Goal: Transaction & Acquisition: Purchase product/service

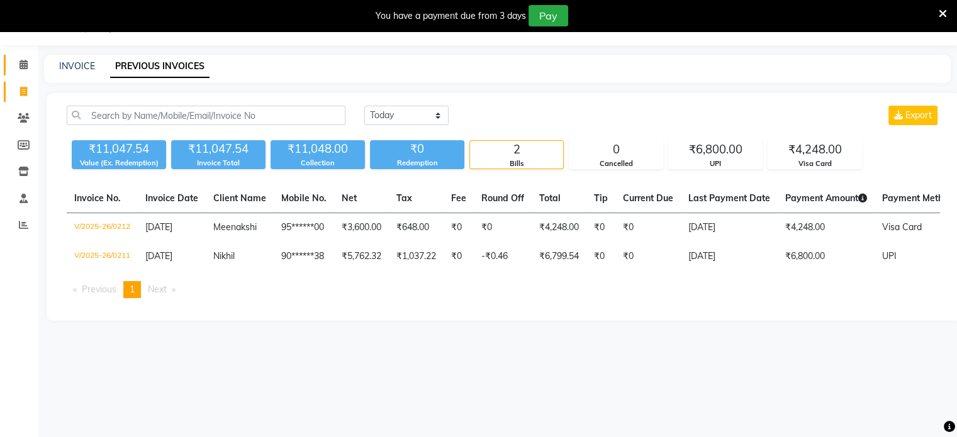
click at [23, 72] on link "Calendar" at bounding box center [19, 65] width 30 height 21
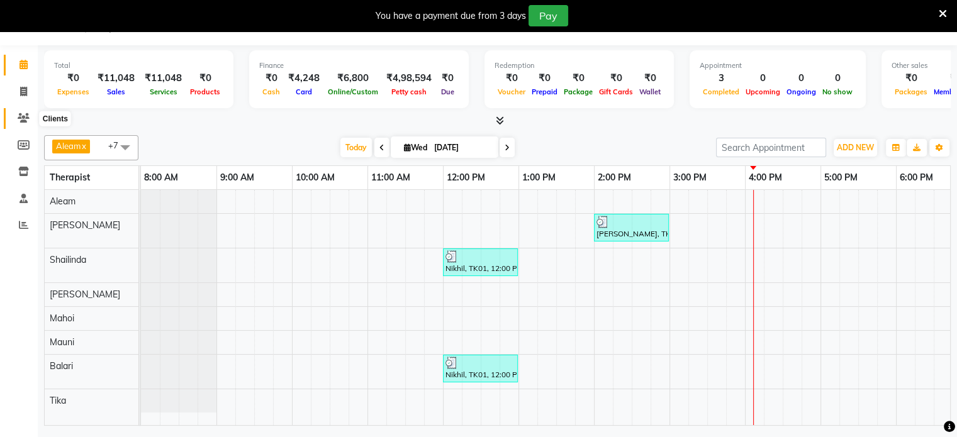
click at [13, 117] on span at bounding box center [24, 118] width 22 height 14
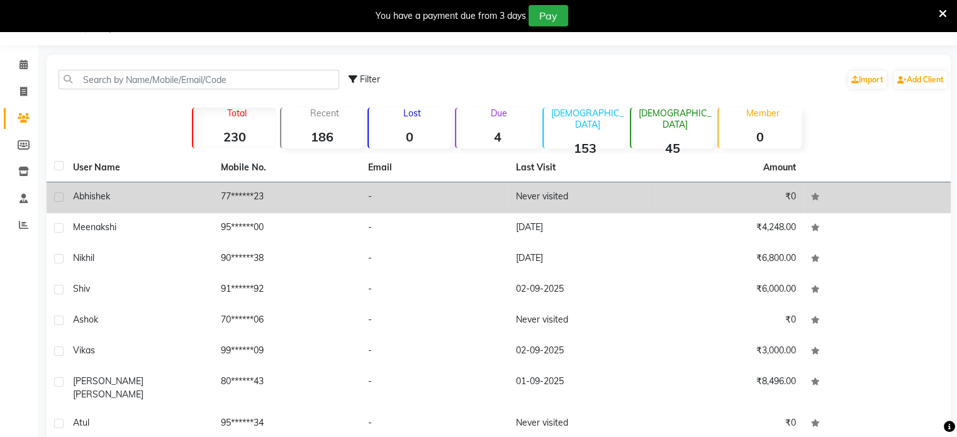
click at [549, 198] on td "Never visited" at bounding box center [582, 197] width 148 height 31
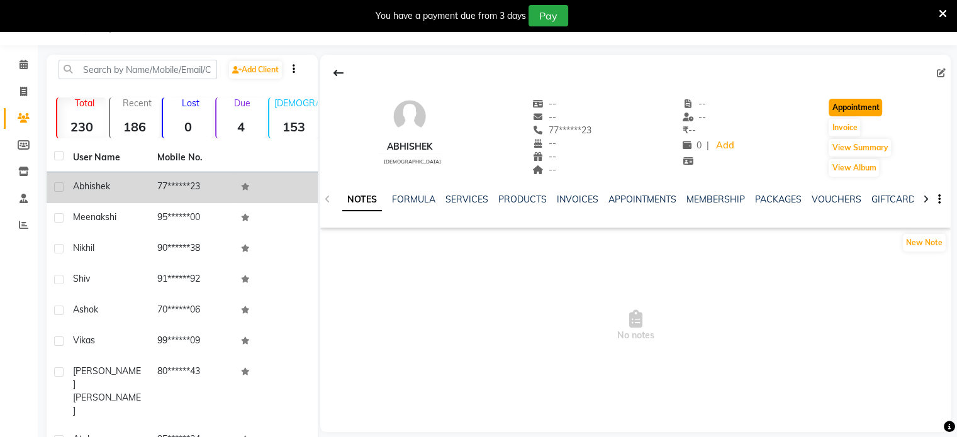
click at [873, 108] on button "Appointment" at bounding box center [855, 108] width 53 height 18
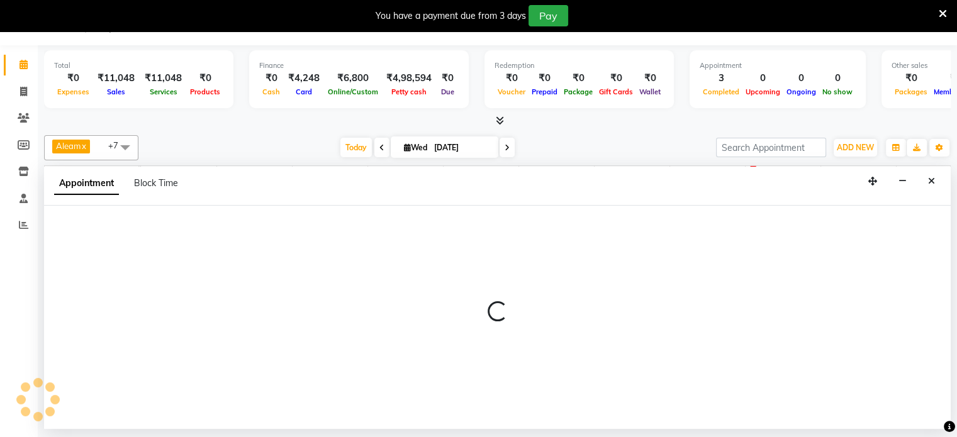
select select "tentative"
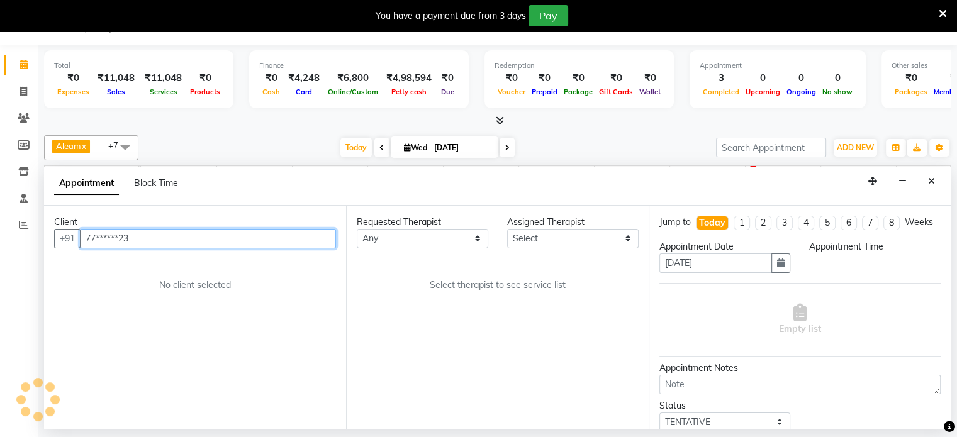
scroll to position [0, 398]
select select "540"
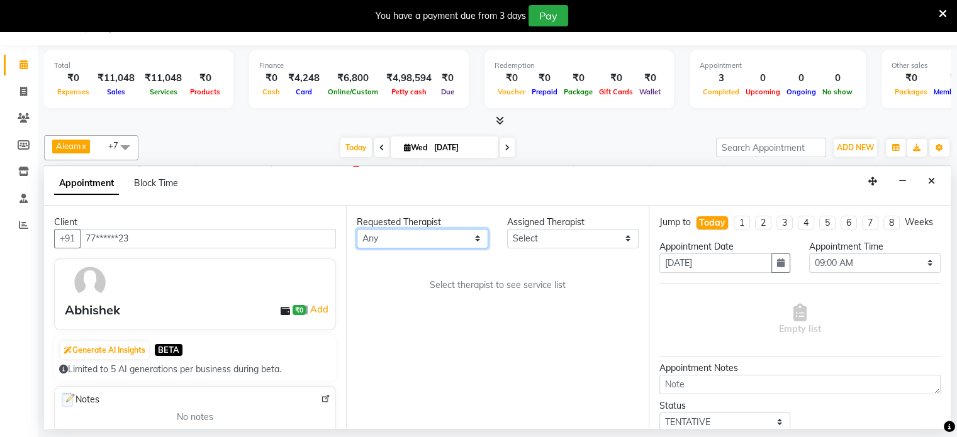
drag, startPoint x: 400, startPoint y: 236, endPoint x: 425, endPoint y: 245, distance: 26.1
click at [401, 237] on select "Any [PERSON_NAME] Mahoi Mauni [PERSON_NAME] Punjima Shailinda Tika" at bounding box center [423, 239] width 132 height 20
select select "87838"
click at [357, 229] on select "Any [PERSON_NAME] Mahoi Mauni [PERSON_NAME] Punjima Shailinda Tika" at bounding box center [423, 239] width 132 height 20
select select "87838"
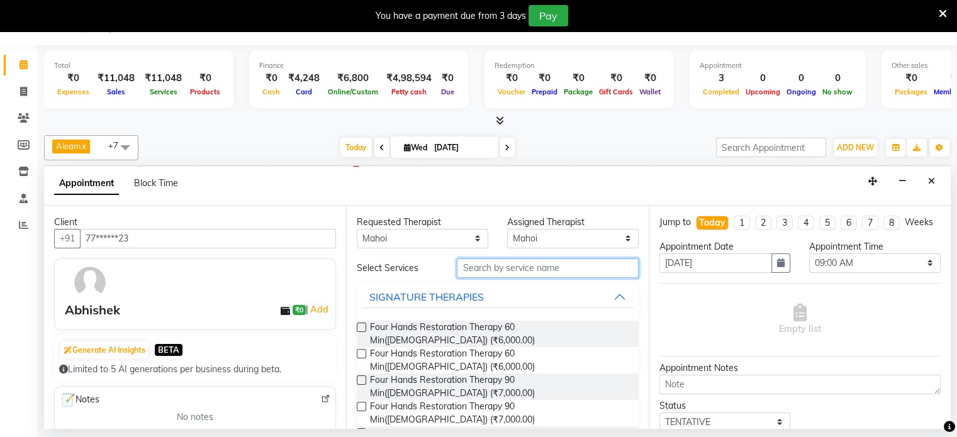
click at [533, 264] on input "text" at bounding box center [547, 269] width 181 height 20
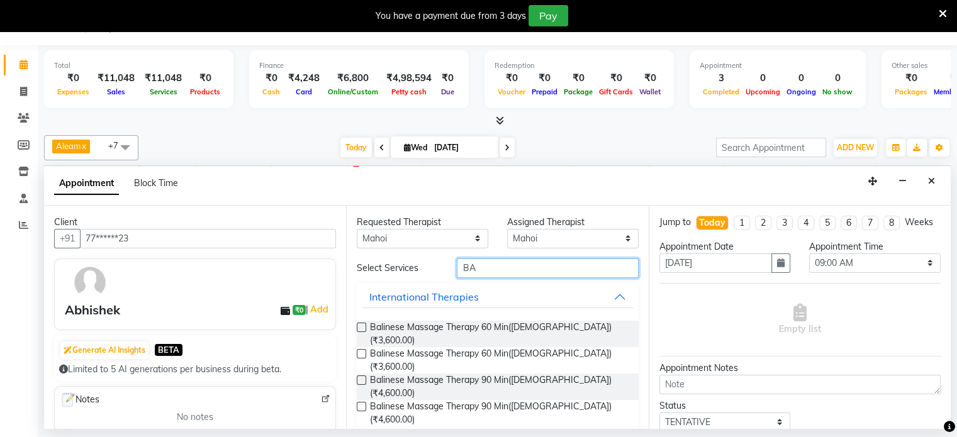
type input "BA"
click at [360, 327] on label at bounding box center [361, 327] width 9 height 9
click at [360, 327] on input "checkbox" at bounding box center [361, 329] width 8 height 8
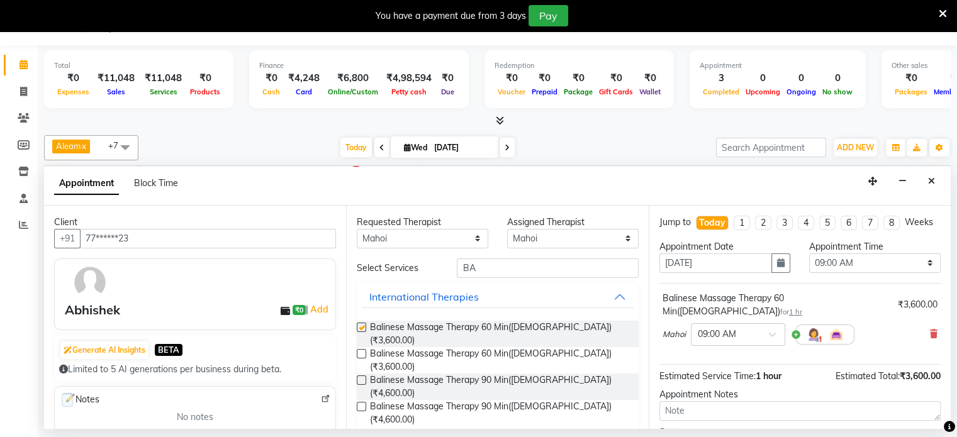
checkbox input "false"
click at [747, 328] on input "text" at bounding box center [725, 333] width 55 height 13
click at [719, 397] on div "04:15 PM" at bounding box center [737, 403] width 93 height 23
click at [719, 397] on div "Appointment Notes" at bounding box center [799, 394] width 281 height 13
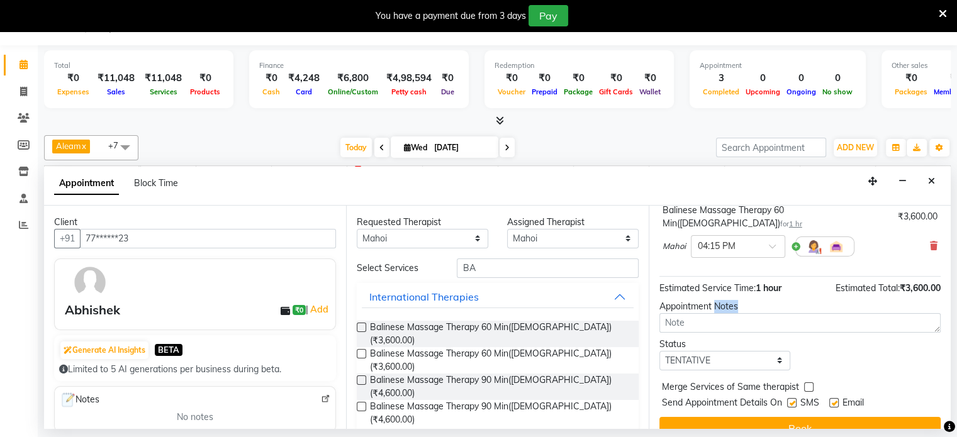
scroll to position [106, 0]
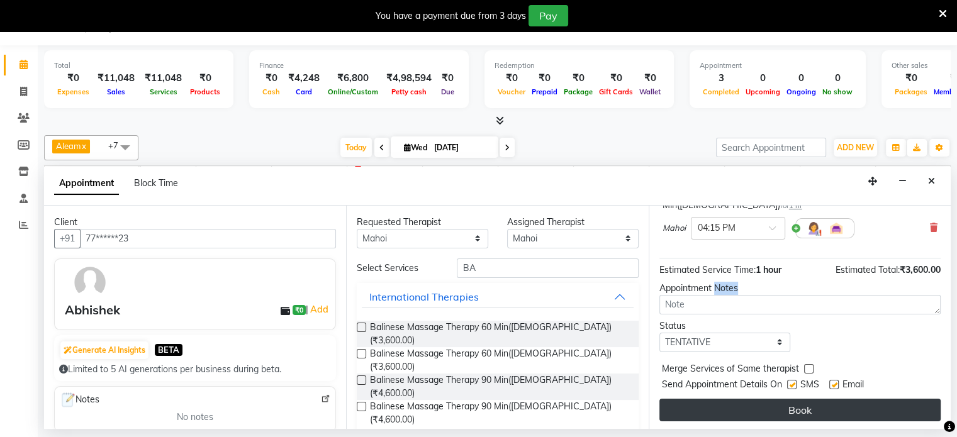
click at [739, 411] on button "Book" at bounding box center [799, 410] width 281 height 23
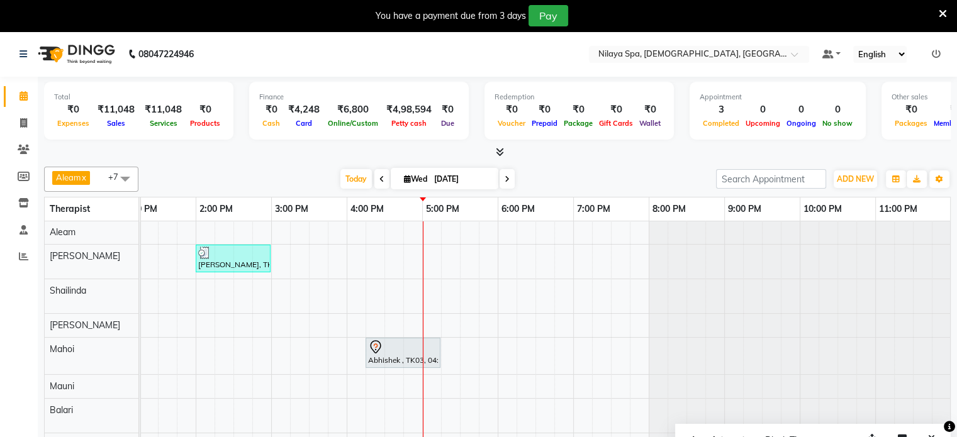
scroll to position [0, 0]
click at [21, 151] on icon at bounding box center [24, 149] width 12 height 9
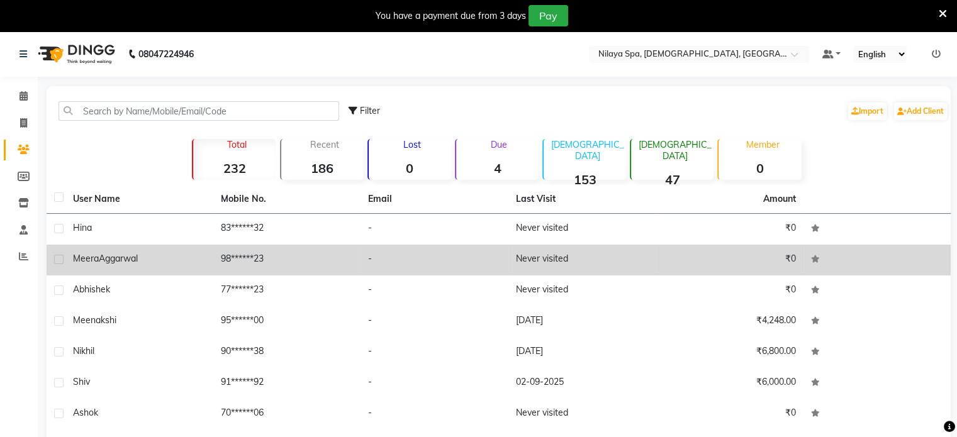
click at [466, 266] on td "-" at bounding box center [435, 260] width 148 height 31
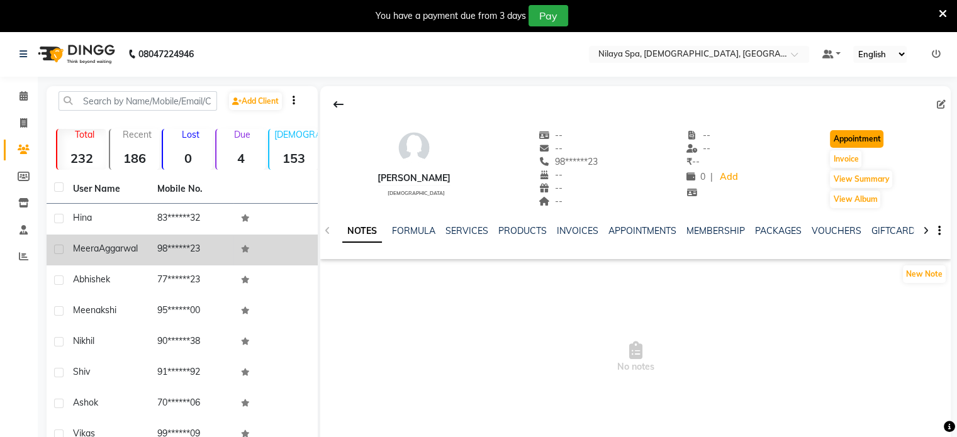
click at [878, 138] on button "Appointment" at bounding box center [856, 139] width 53 height 18
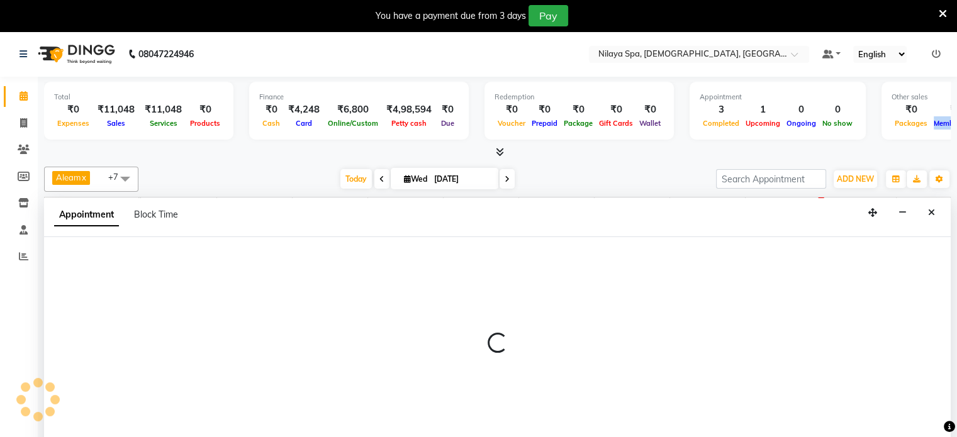
select select "540"
select select "tentative"
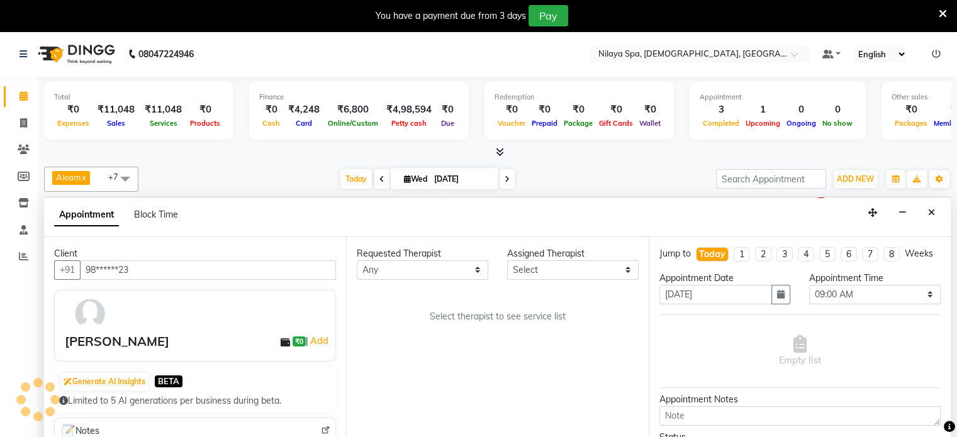
scroll to position [0, 398]
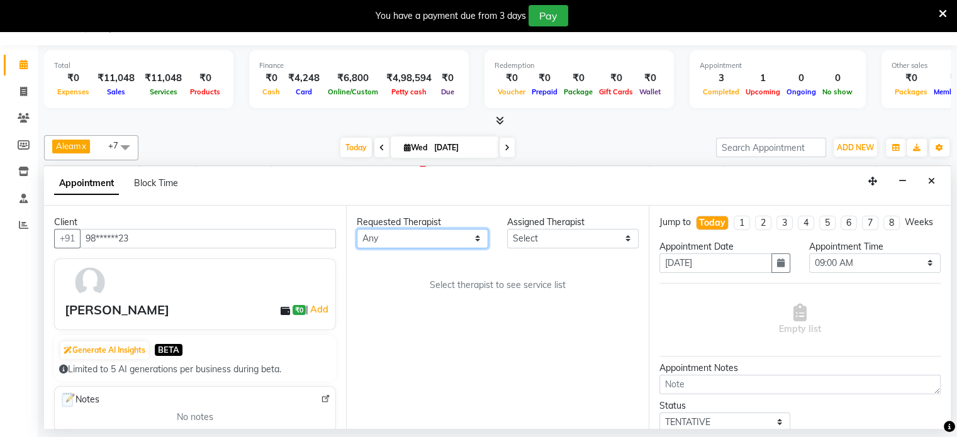
click at [406, 238] on select "Any [PERSON_NAME] Mahoi Mauni [PERSON_NAME] Punjima Shailinda Tika" at bounding box center [423, 239] width 132 height 20
select select "87839"
click at [357, 229] on select "Any [PERSON_NAME] Mahoi Mauni [PERSON_NAME] Punjima Shailinda Tika" at bounding box center [423, 239] width 132 height 20
select select "87839"
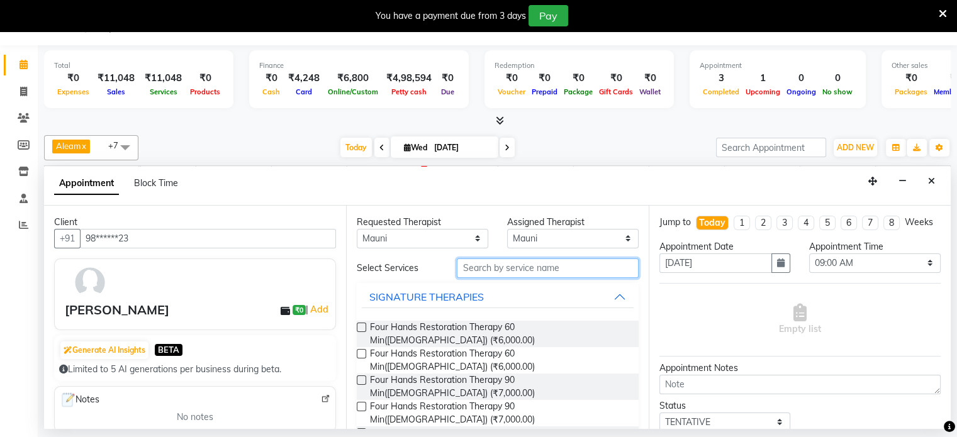
click at [502, 265] on input "text" at bounding box center [547, 269] width 181 height 20
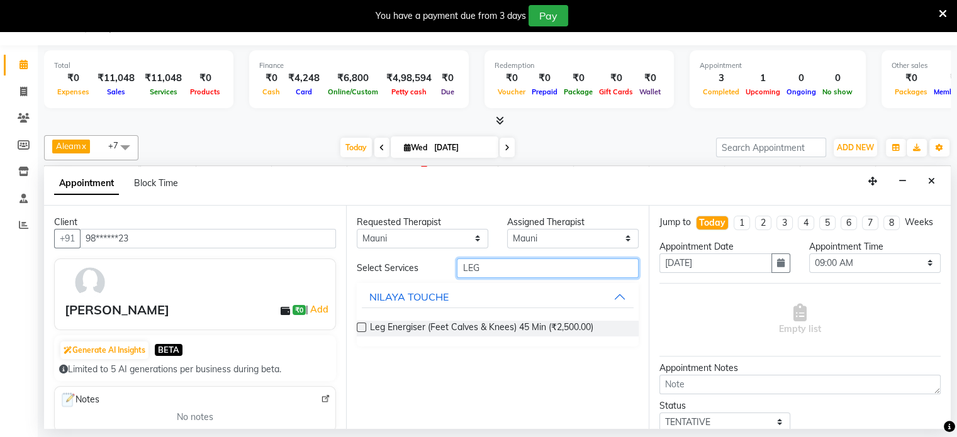
type input "LEG"
click at [364, 327] on label at bounding box center [361, 327] width 9 height 9
click at [364, 327] on input "checkbox" at bounding box center [361, 329] width 8 height 8
click at [364, 327] on label at bounding box center [361, 327] width 9 height 9
click at [364, 327] on input "checkbox" at bounding box center [361, 329] width 8 height 8
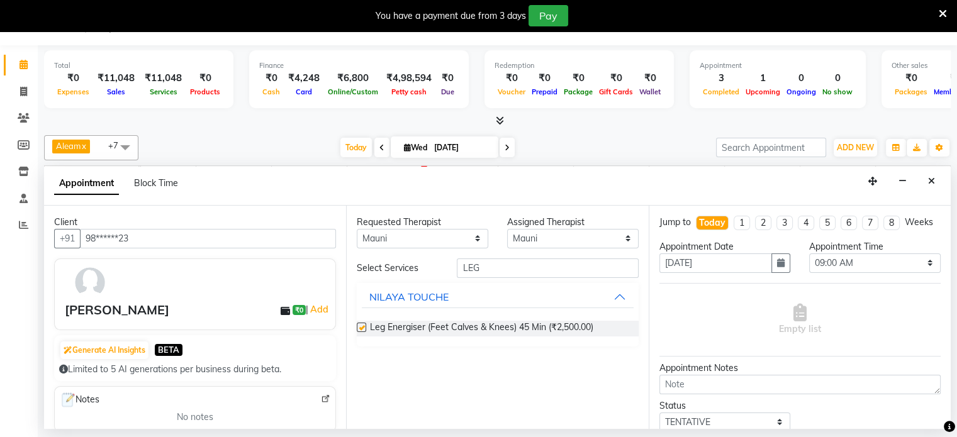
checkbox input "false"
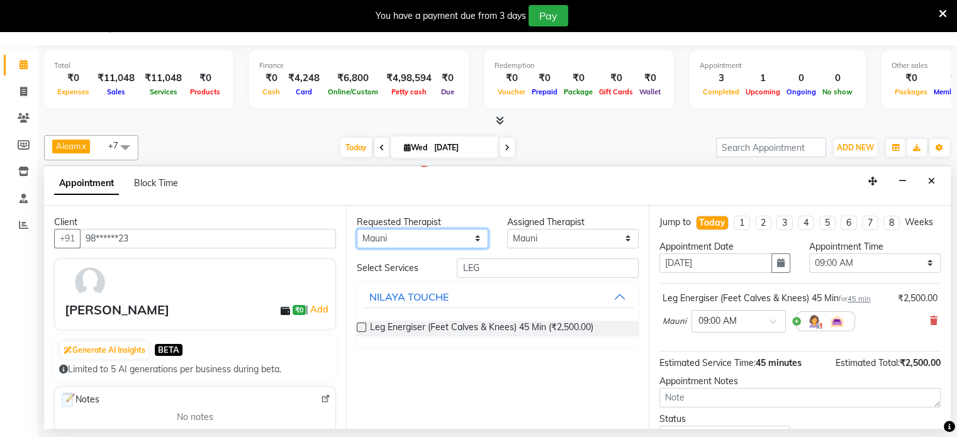
click at [422, 238] on select "Any [PERSON_NAME] Mahoi Mauni [PERSON_NAME] Punjima Shailinda Tika" at bounding box center [423, 239] width 132 height 20
click at [415, 241] on select "Any [PERSON_NAME] Mahoi Mauni [PERSON_NAME] Punjima Shailinda Tika" at bounding box center [423, 239] width 132 height 20
select select "87841"
click at [357, 229] on select "Any [PERSON_NAME] Mahoi Mauni [PERSON_NAME] Punjima Shailinda Tika" at bounding box center [423, 239] width 132 height 20
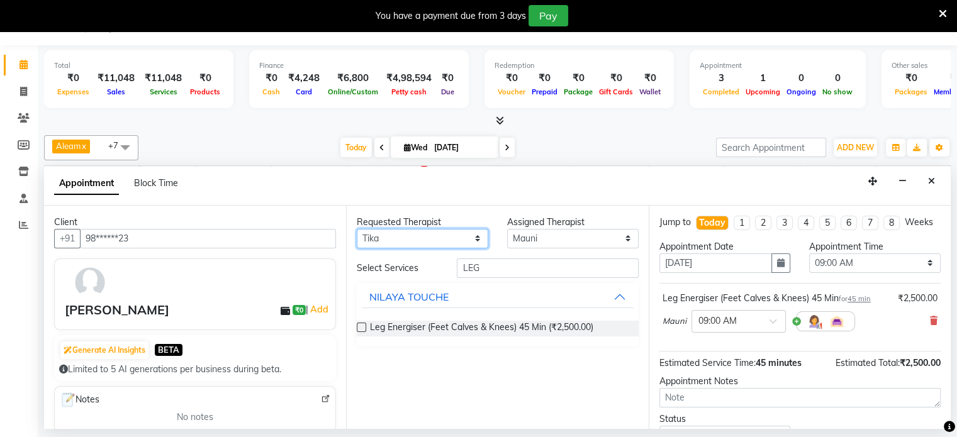
select select "87841"
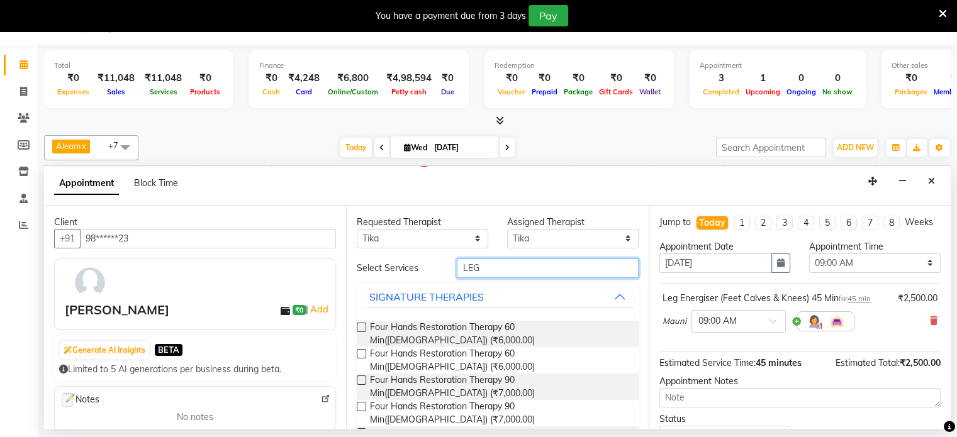
click at [493, 265] on input "LEG" at bounding box center [547, 269] width 181 height 20
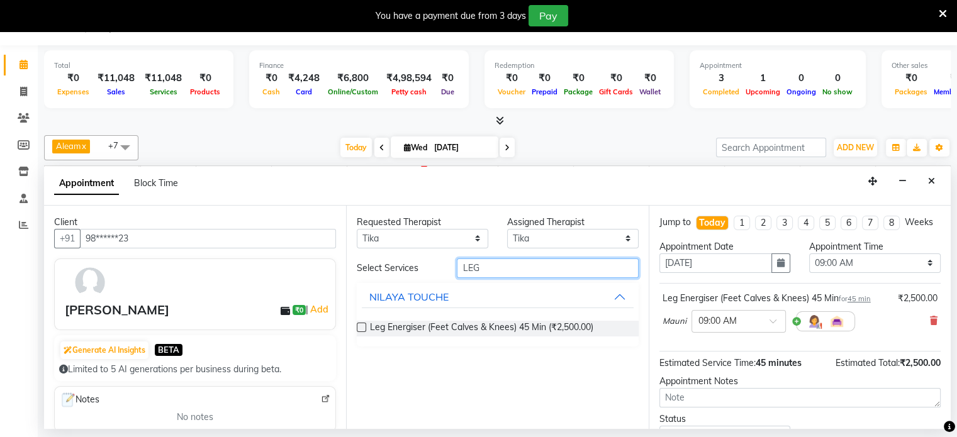
type input "LEG"
click at [358, 325] on label at bounding box center [361, 327] width 9 height 9
click at [358, 325] on input "checkbox" at bounding box center [361, 329] width 8 height 8
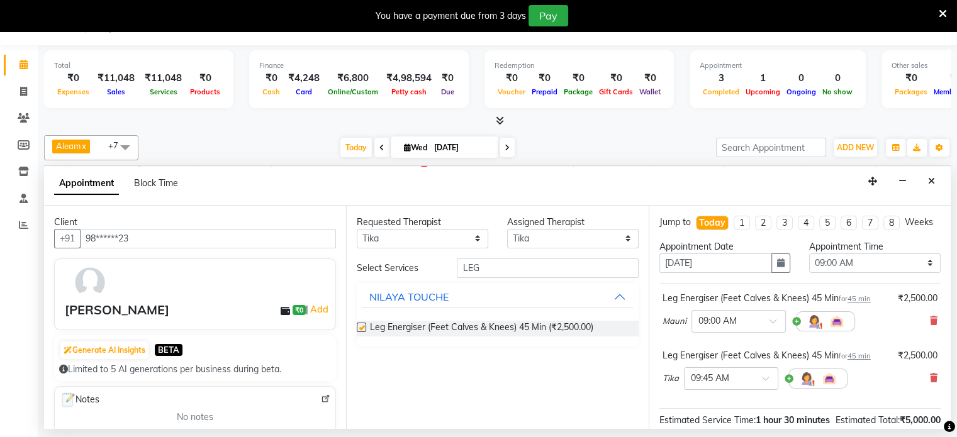
click at [358, 325] on label at bounding box center [361, 327] width 9 height 9
click at [358, 325] on input "checkbox" at bounding box center [361, 329] width 8 height 8
checkbox input "false"
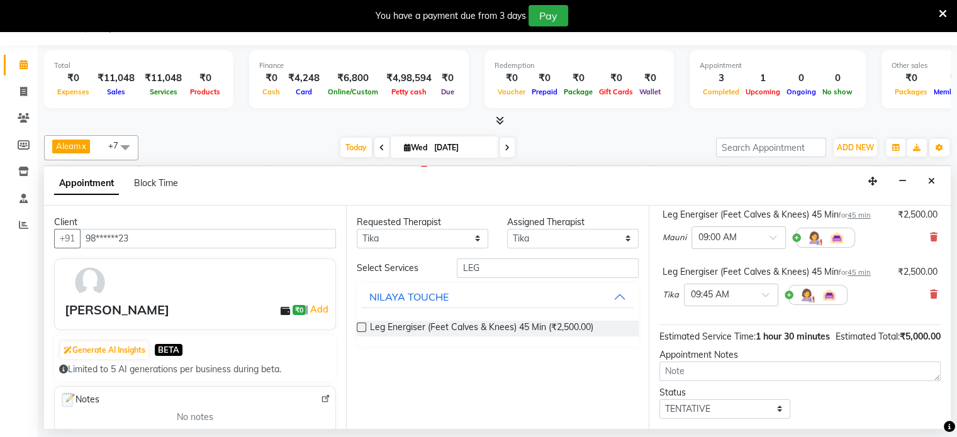
scroll to position [63, 0]
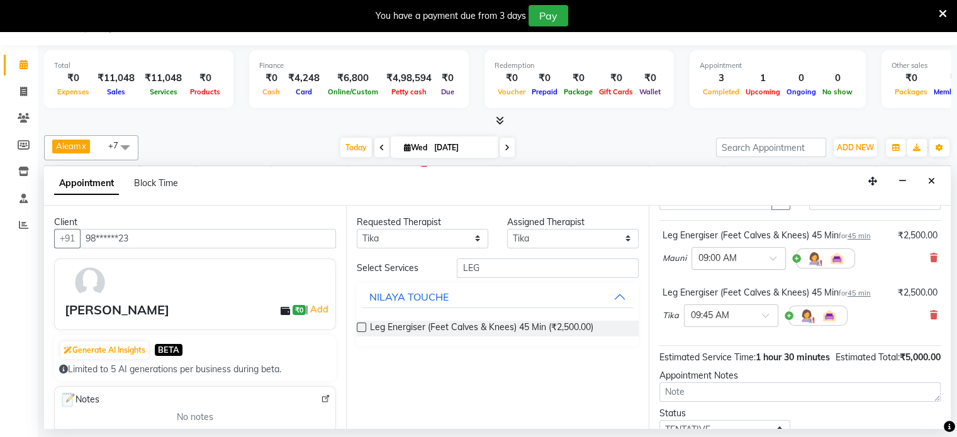
click at [727, 264] on input "text" at bounding box center [725, 257] width 55 height 13
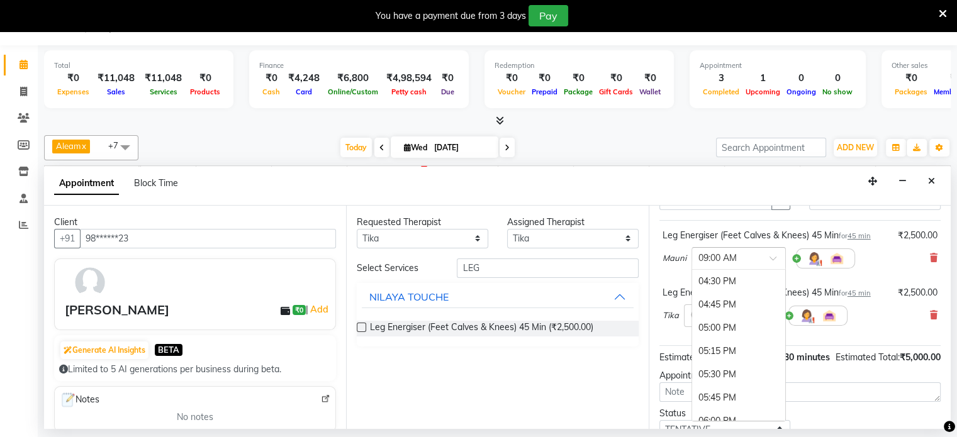
scroll to position [692, 0]
click at [722, 342] on div "05:00 PM" at bounding box center [738, 334] width 93 height 23
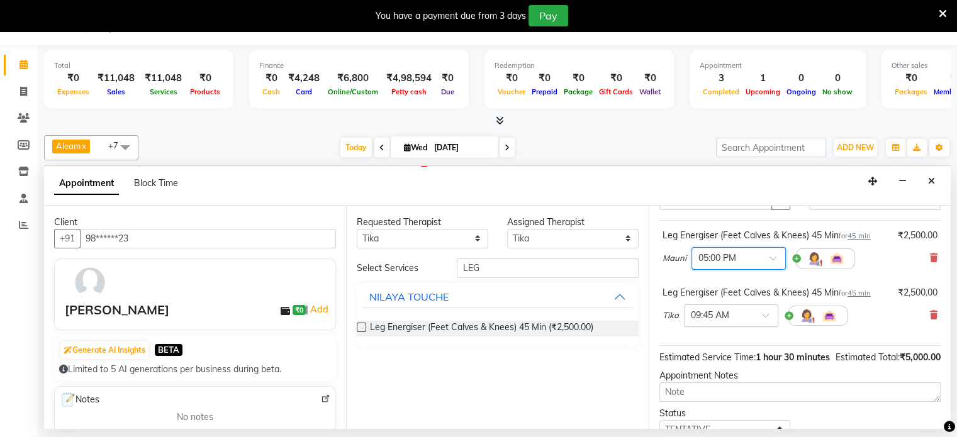
click at [729, 322] on div "× 09:45 AM" at bounding box center [710, 315] width 38 height 13
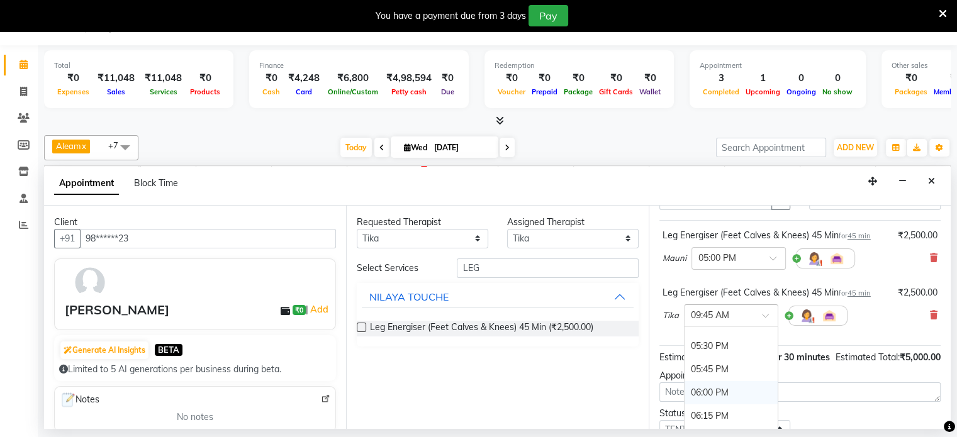
scroll to position [755, 0]
click at [725, 337] on ng-dropdown-panel "09:00 AM 09:15 AM 09:30 AM 09:45 AM 10:00 AM 10:15 AM 10:30 AM 10:45 AM 11:00 A…" at bounding box center [731, 403] width 94 height 152
click at [724, 340] on div "05:00 PM" at bounding box center [731, 328] width 93 height 23
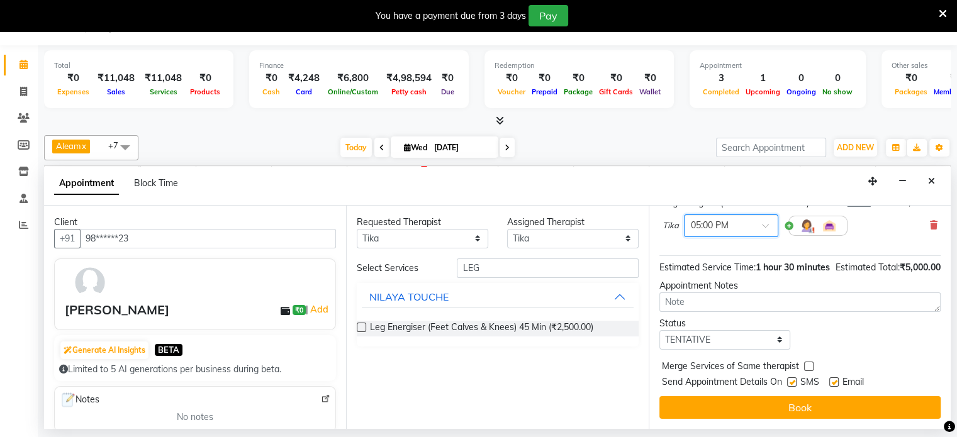
scroll to position [191, 0]
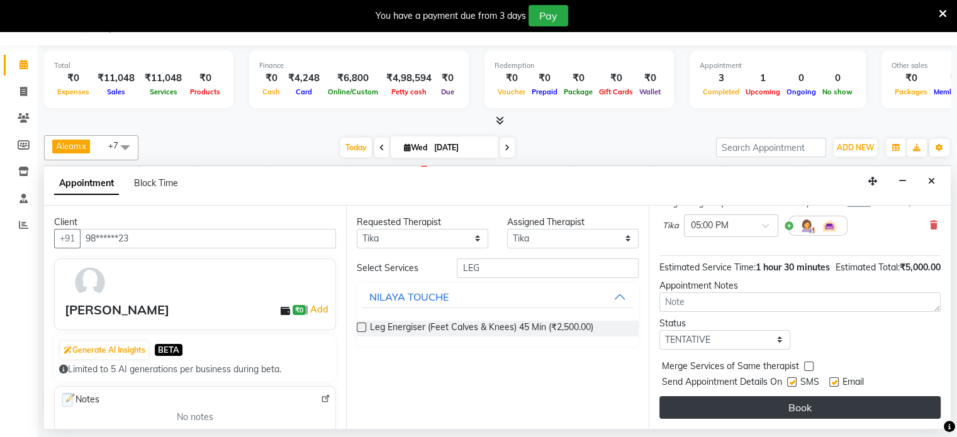
click at [761, 402] on button "Book" at bounding box center [799, 407] width 281 height 23
click at [761, 402] on div "Book" at bounding box center [799, 407] width 281 height 23
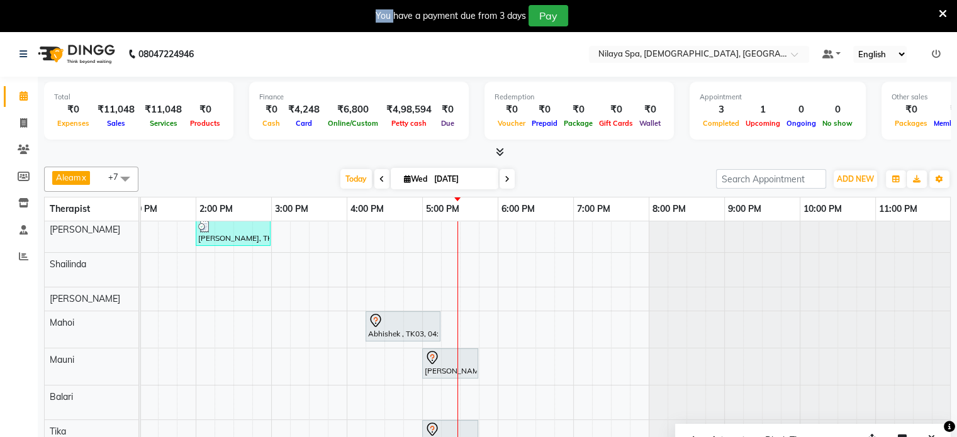
scroll to position [0, 0]
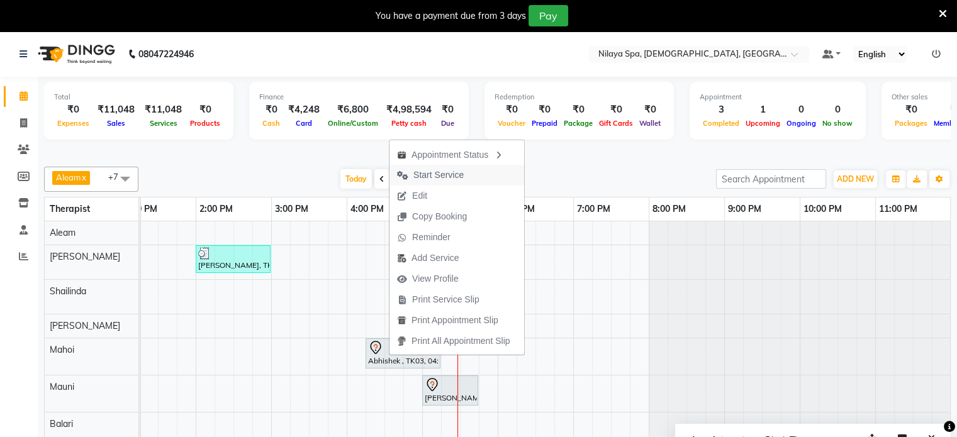
click at [435, 177] on span "Start Service" at bounding box center [438, 175] width 50 height 13
click at [435, 177] on input "[DATE]" at bounding box center [461, 179] width 63 height 19
select select "9"
select select "2025"
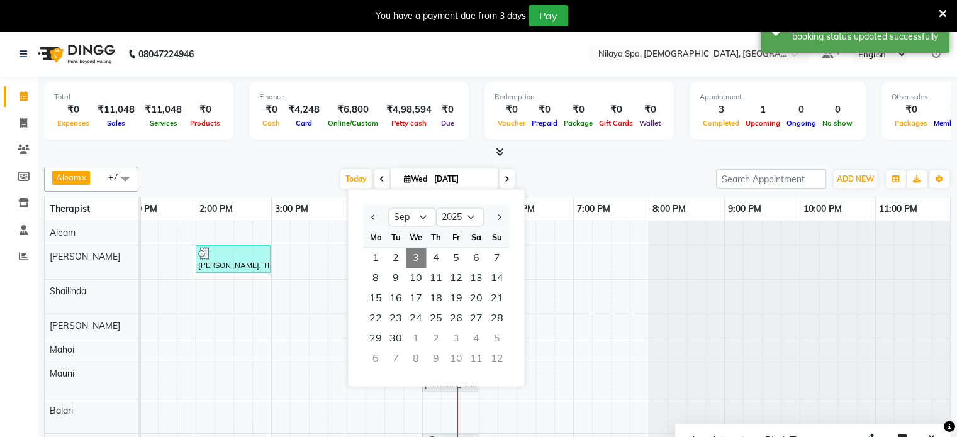
click at [320, 352] on div "[PERSON_NAME], TK02, 02:00 PM-03:00 PM, Balinese Massage Therapy 60 Min([DEMOGR…" at bounding box center [347, 345] width 1208 height 249
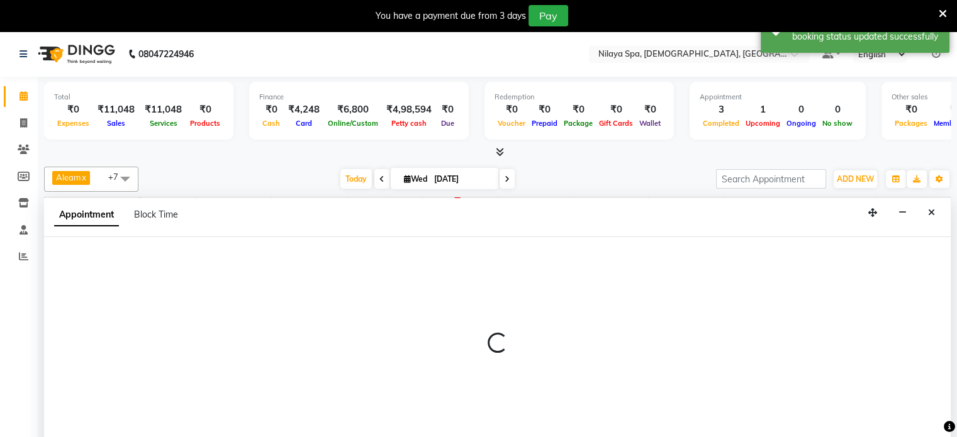
scroll to position [31, 0]
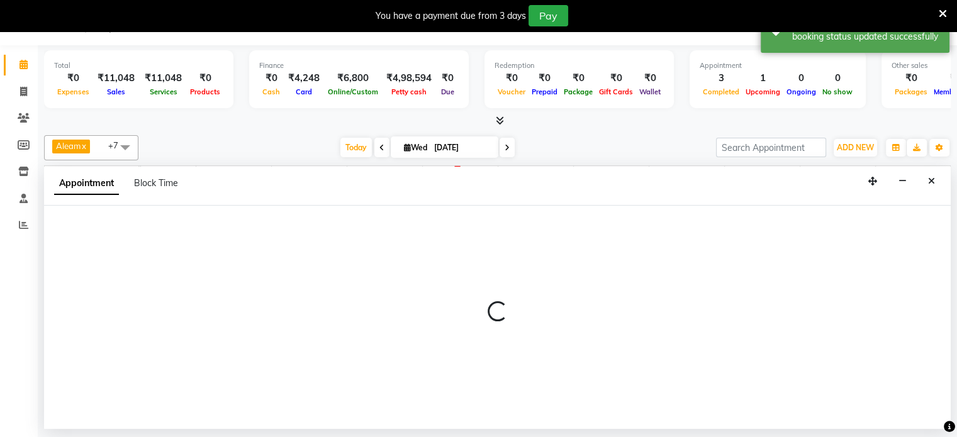
select select "87838"
select select "930"
select select "tentative"
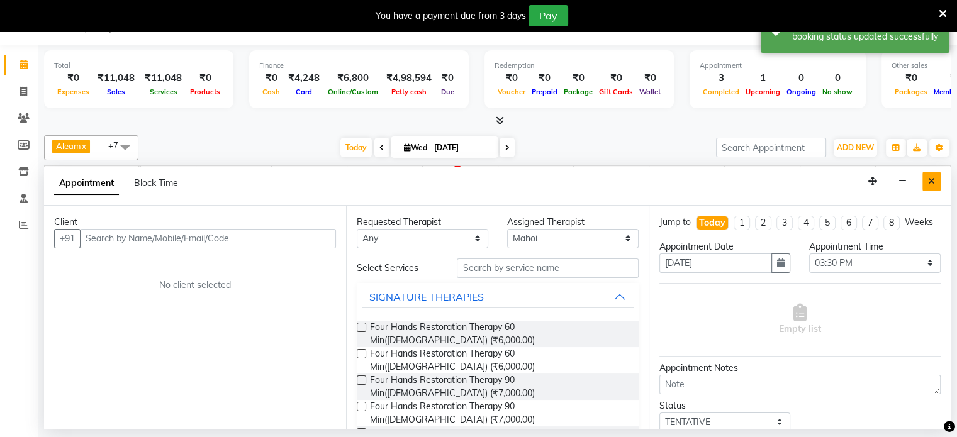
click at [927, 180] on button "Close" at bounding box center [931, 182] width 18 height 20
click at [927, 180] on div "11:00 PM" at bounding box center [914, 177] width 76 height 23
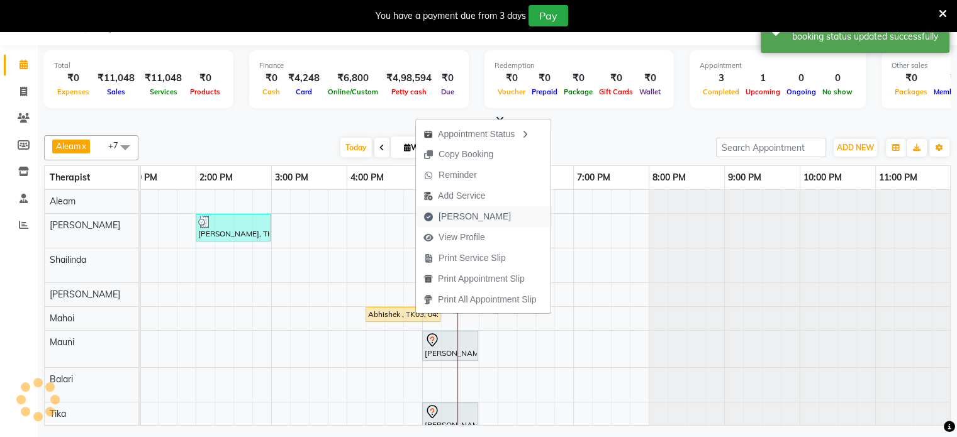
click at [452, 218] on span "[PERSON_NAME]" at bounding box center [475, 216] width 72 height 13
click at [452, 218] on div "[PERSON_NAME], TK02, 02:00 PM-03:00 PM, Balinese Massage Therapy 60 Min([DEMOGR…" at bounding box center [347, 314] width 1208 height 249
select select "87835"
select select "tentative"
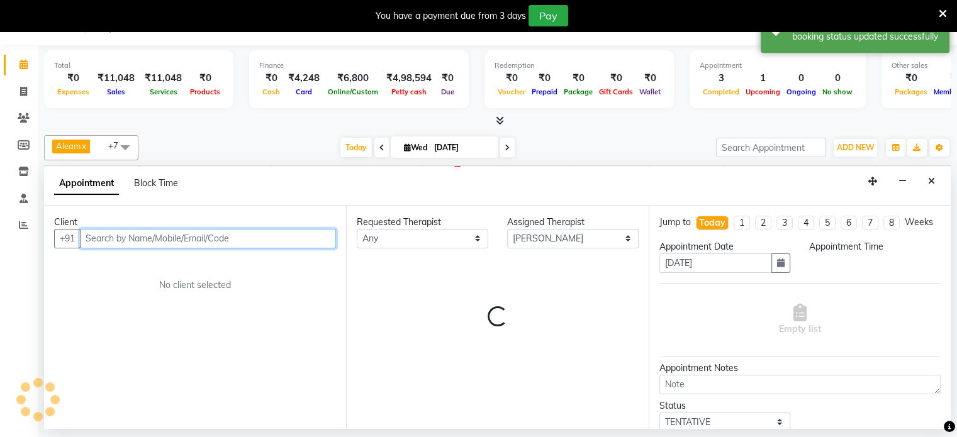
select select "1035"
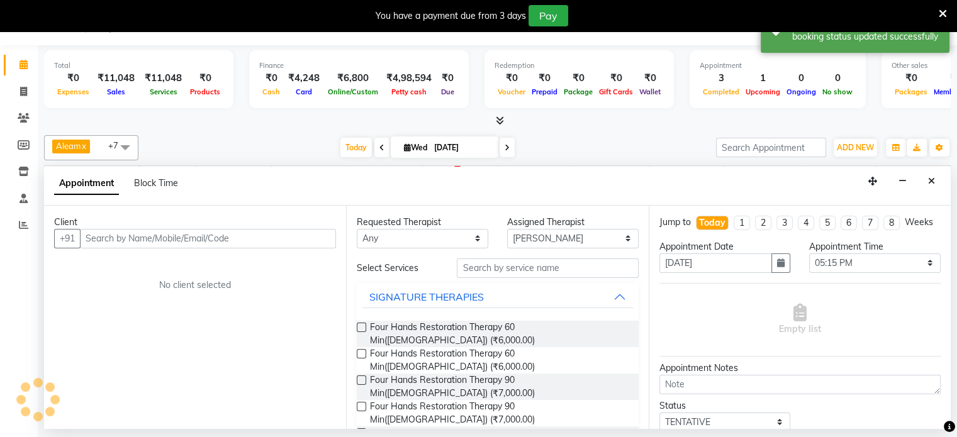
select select "8694"
select select "service"
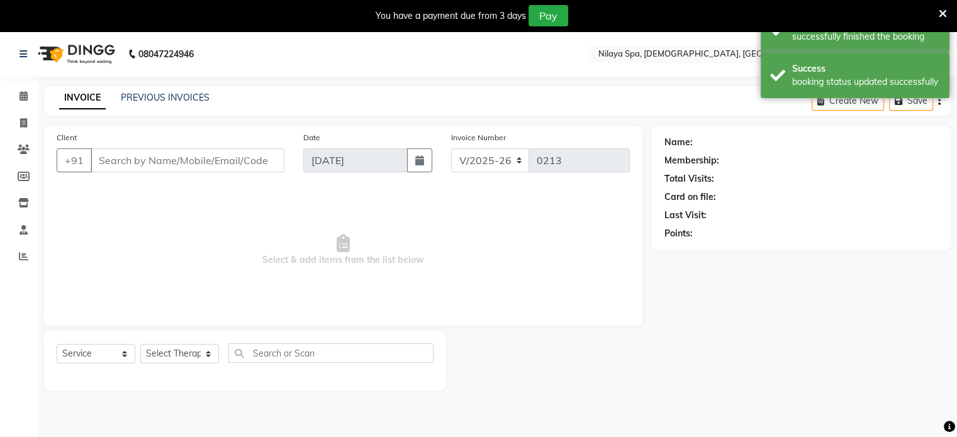
type input "77******23"
select select "87838"
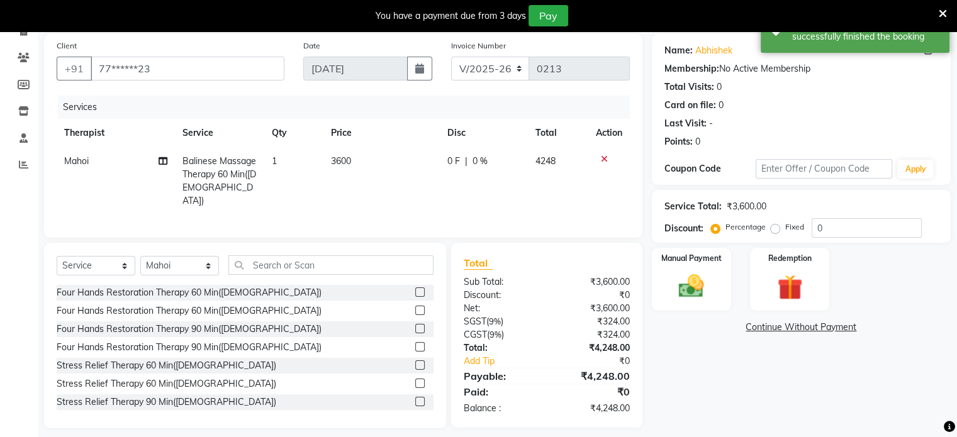
scroll to position [98, 0]
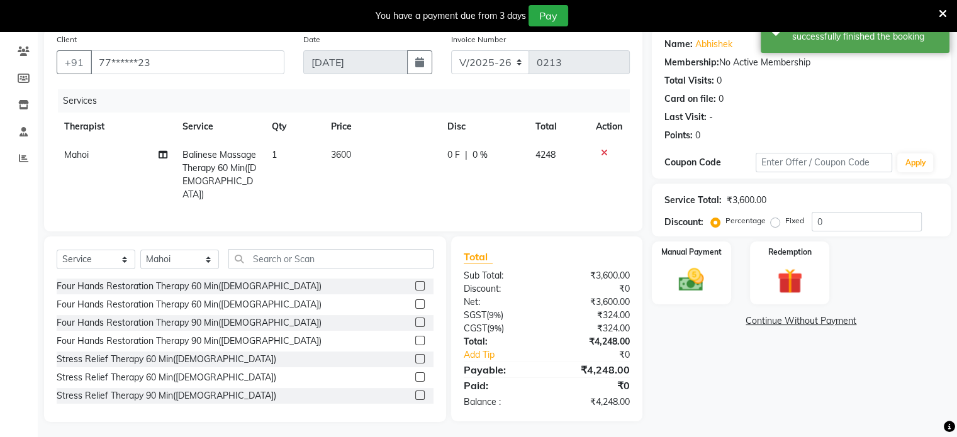
click at [478, 151] on span "0 %" at bounding box center [479, 154] width 15 height 13
select select "87838"
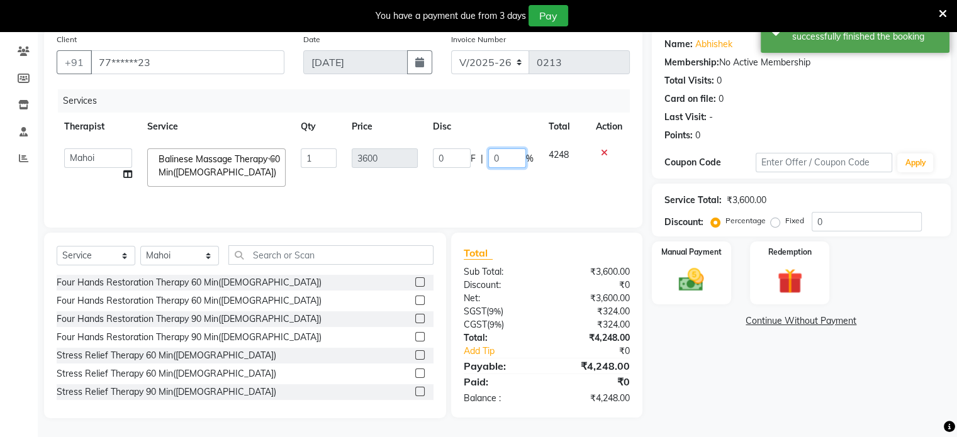
click at [503, 158] on input "0" at bounding box center [507, 158] width 38 height 20
type input "20"
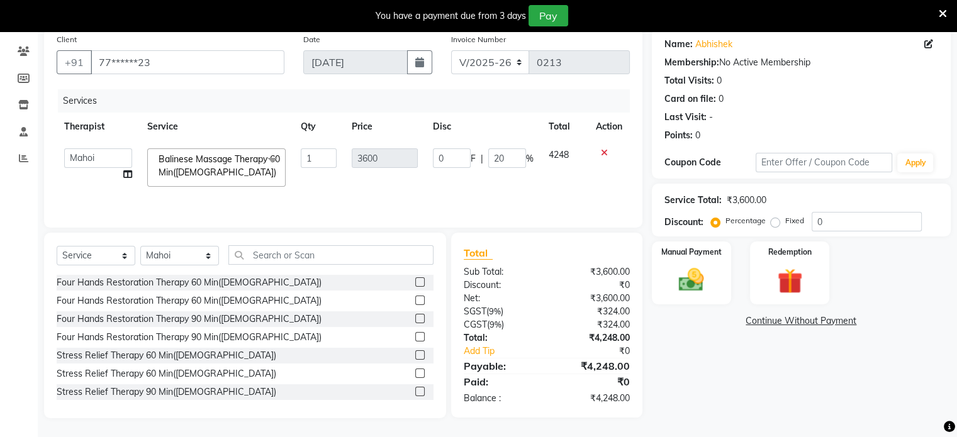
click at [511, 203] on div "Services Therapist Service Qty Price Disc Total Action [PERSON_NAME] [PERSON_NA…" at bounding box center [343, 152] width 573 height 126
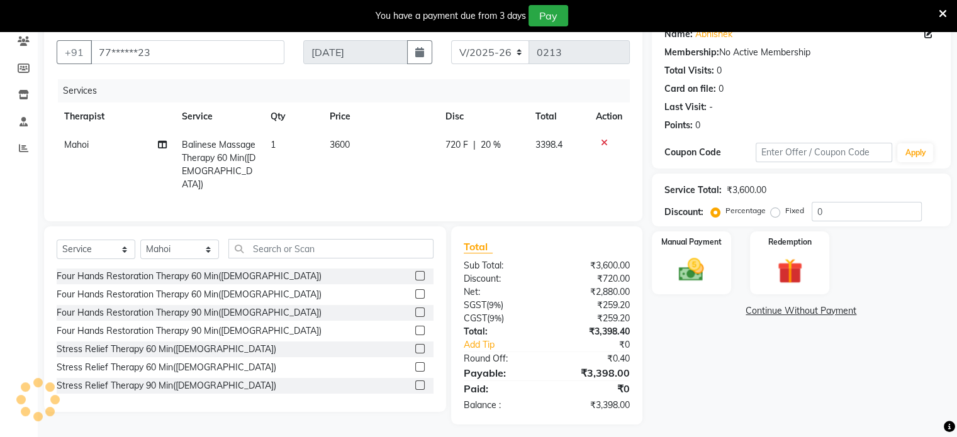
scroll to position [111, 0]
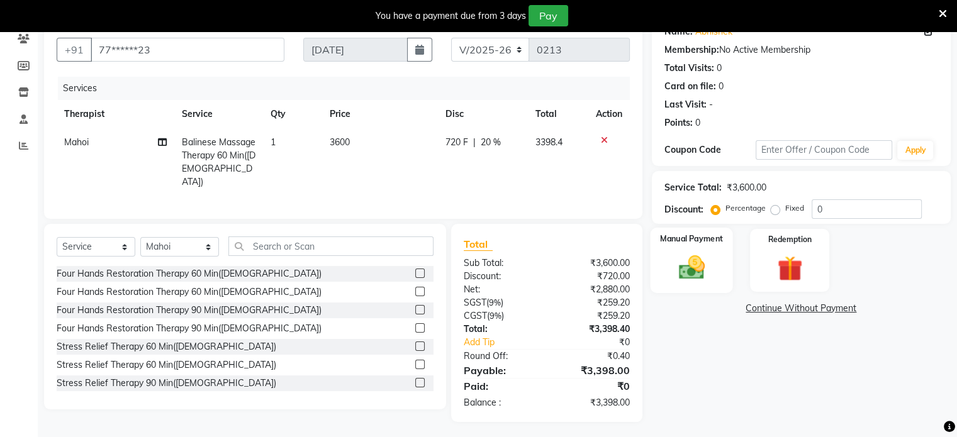
click at [661, 256] on div "Manual Payment" at bounding box center [691, 260] width 82 height 65
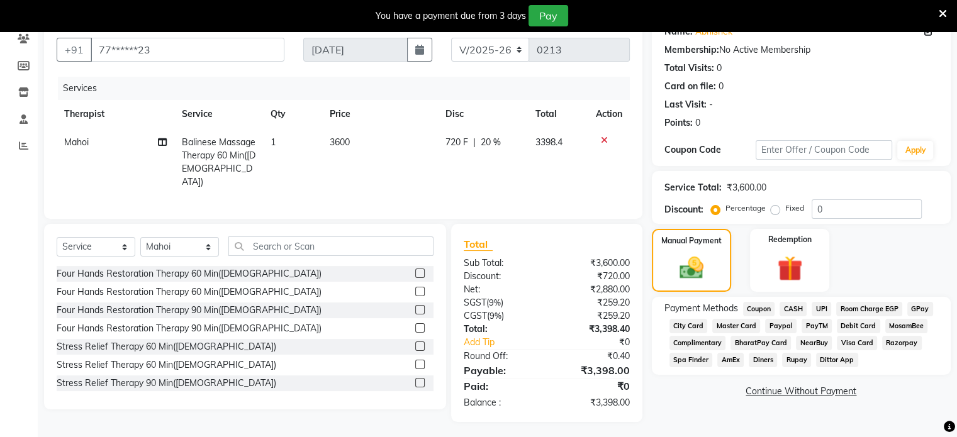
click at [828, 309] on span "UPI" at bounding box center [822, 309] width 20 height 14
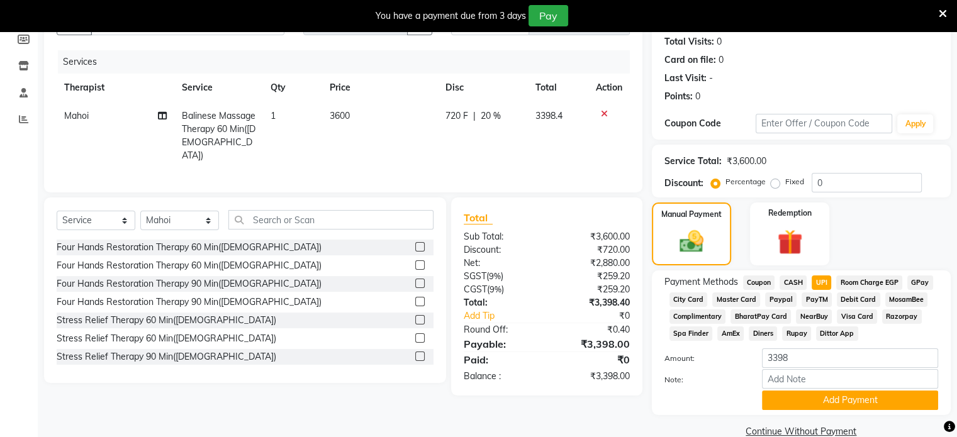
scroll to position [162, 0]
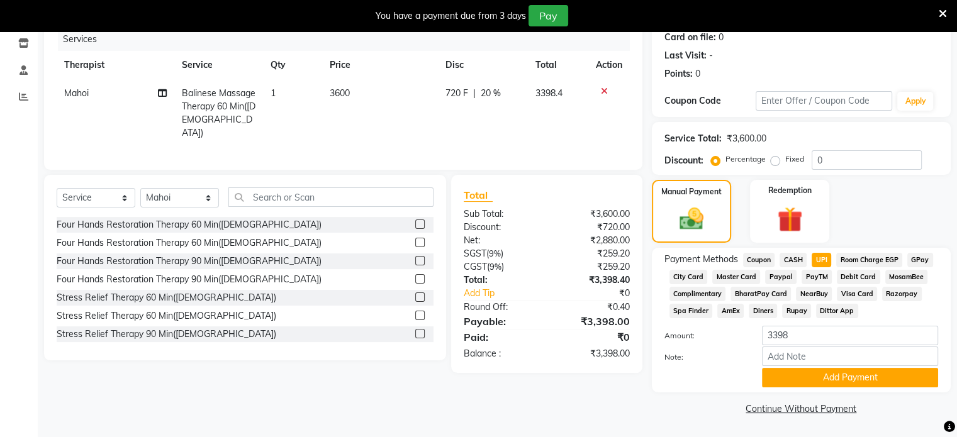
click at [649, 407] on div "Client +91 77******23 Date [DATE] Invoice Number V/2025 V/[PHONE_NUMBER] Servic…" at bounding box center [343, 192] width 617 height 452
click at [803, 377] on button "Add Payment" at bounding box center [850, 378] width 176 height 20
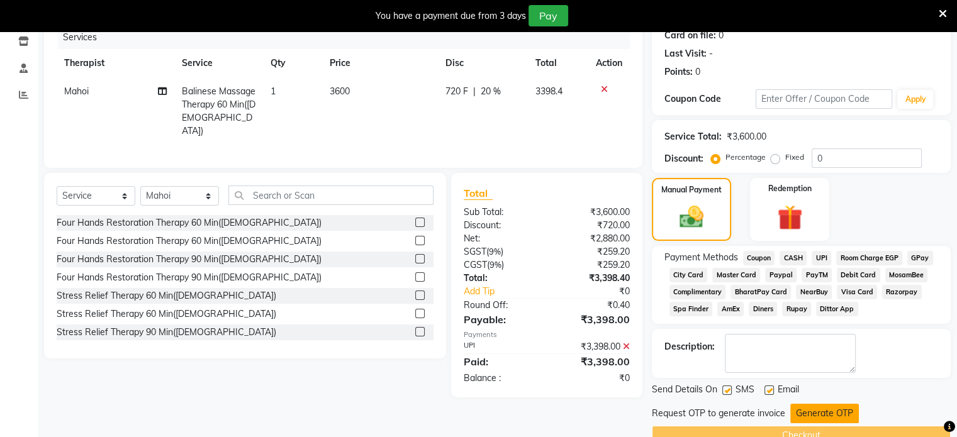
click at [814, 415] on button "Generate OTP" at bounding box center [824, 414] width 69 height 20
click at [814, 415] on div "Request OTP to generate invoice Generate OTP" at bounding box center [801, 414] width 299 height 20
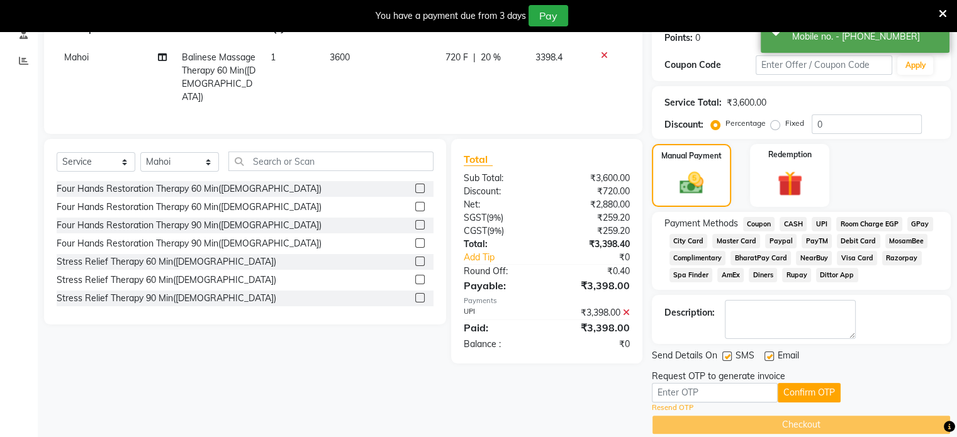
scroll to position [213, 0]
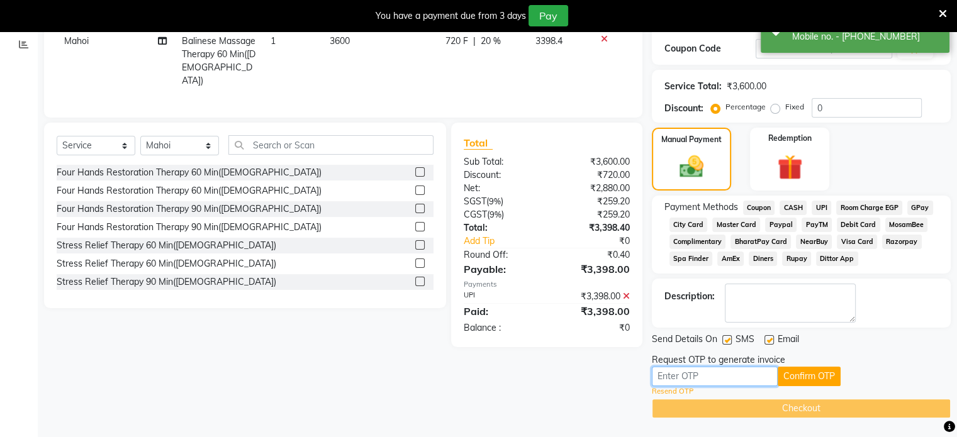
click at [711, 369] on input "text" at bounding box center [715, 377] width 126 height 20
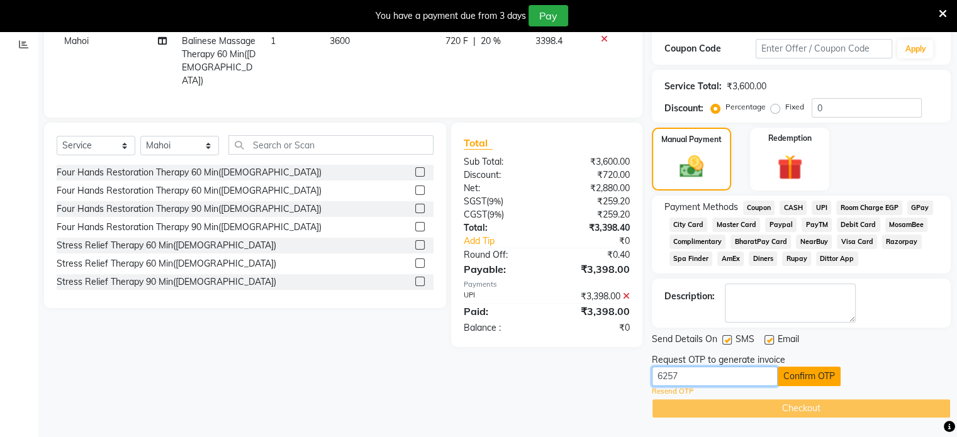
type input "6257"
click at [811, 375] on button "Confirm OTP" at bounding box center [809, 377] width 63 height 20
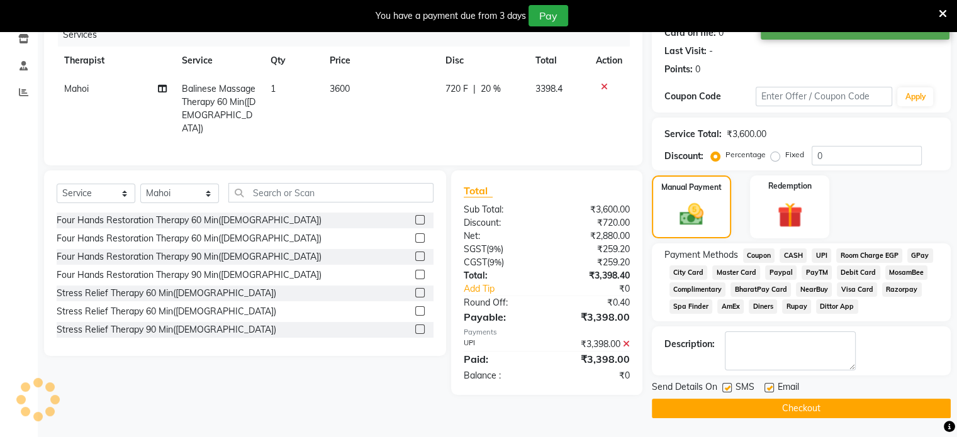
scroll to position [165, 0]
click at [810, 414] on button "Checkout" at bounding box center [801, 409] width 299 height 20
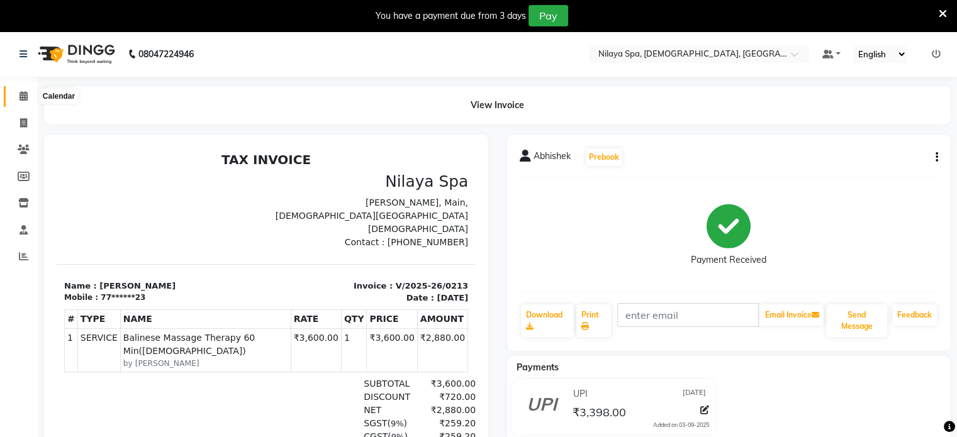
click at [20, 99] on icon at bounding box center [24, 95] width 8 height 9
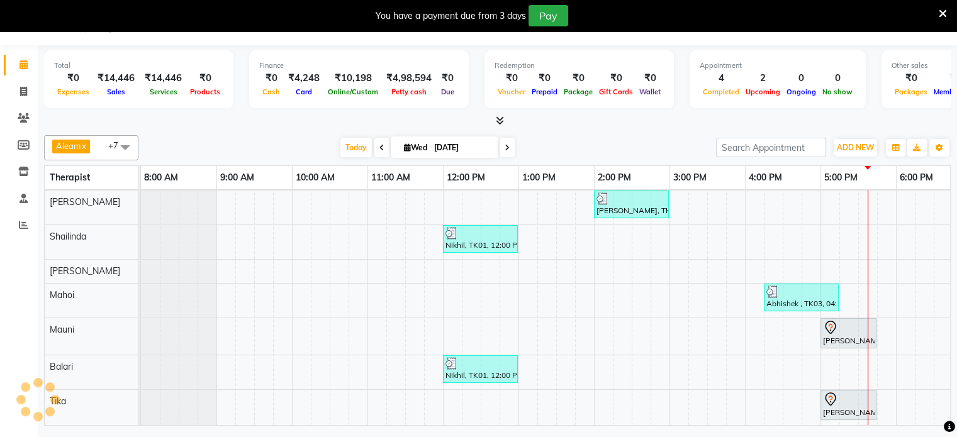
scroll to position [33, 0]
click at [21, 90] on icon at bounding box center [23, 91] width 7 height 9
select select "service"
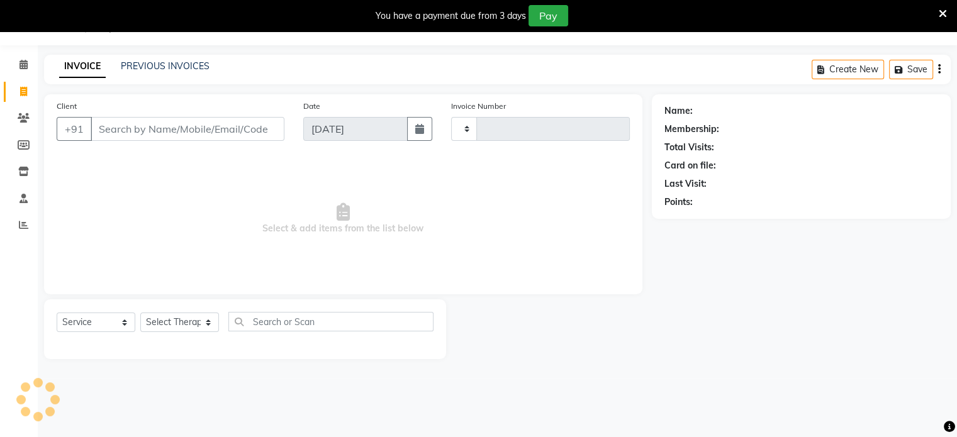
type input "0214"
select select "8694"
click at [189, 72] on div "PREVIOUS INVOICES" at bounding box center [165, 66] width 89 height 13
click at [165, 66] on link "PREVIOUS INVOICES" at bounding box center [165, 65] width 89 height 11
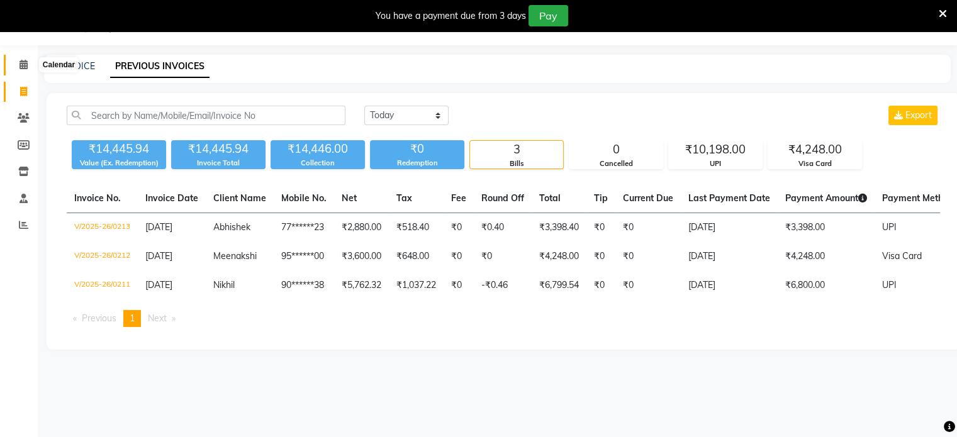
click at [17, 70] on span at bounding box center [24, 65] width 22 height 14
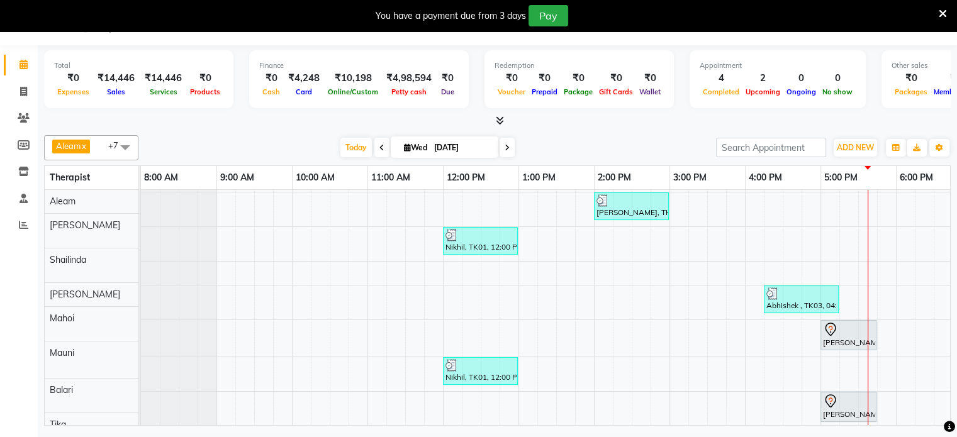
scroll to position [33, 0]
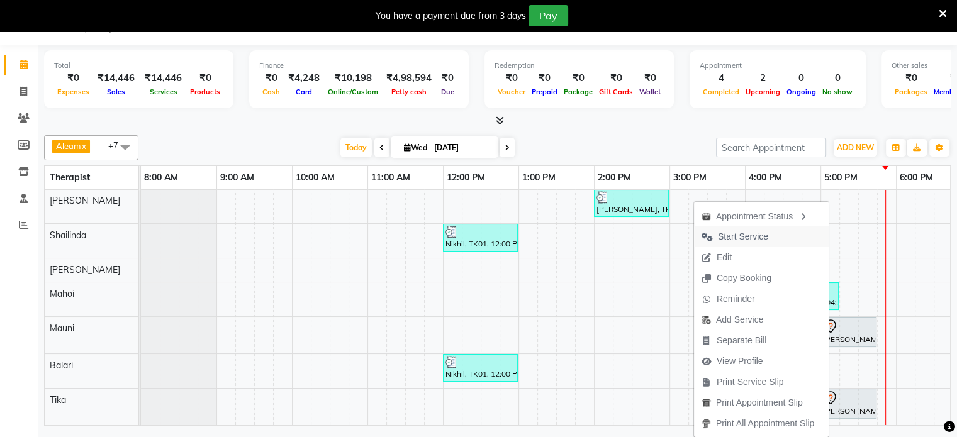
click at [744, 237] on span "Start Service" at bounding box center [743, 236] width 50 height 13
click at [744, 237] on div "[PERSON_NAME], TK02, 02:00 PM-03:00 PM, Balinese Massage Therapy 60 Min([DEMOGR…" at bounding box center [745, 295] width 1208 height 260
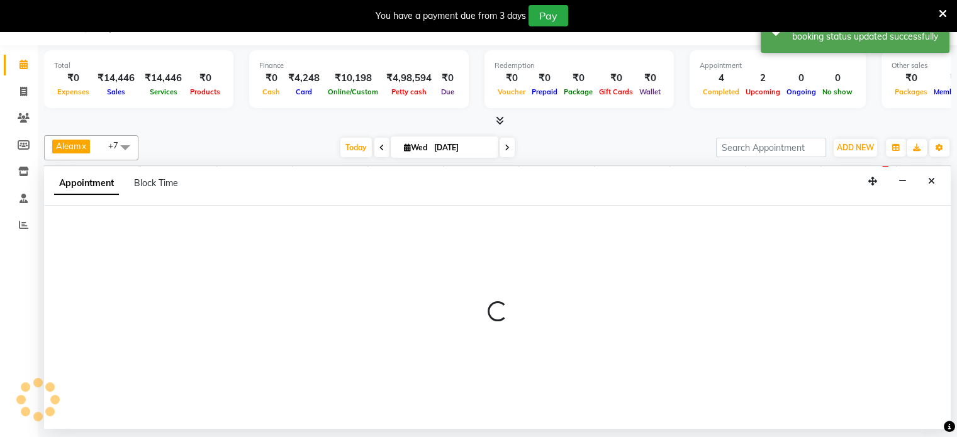
select select "87836"
select select "945"
select select "tentative"
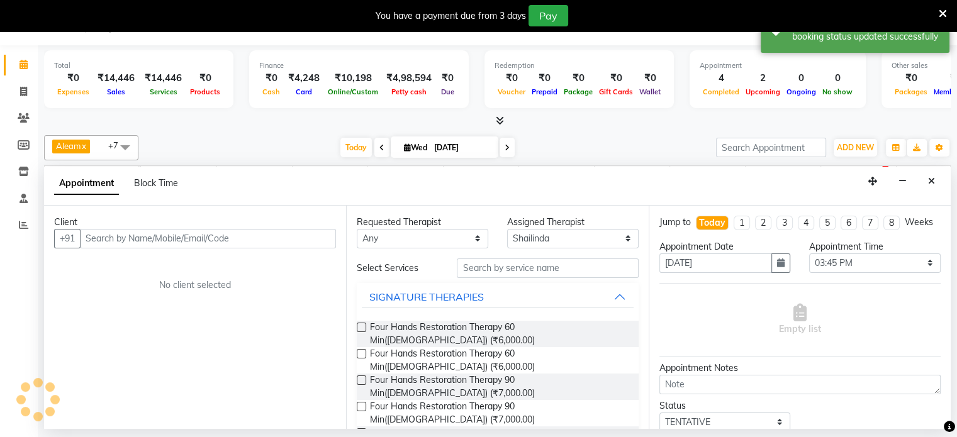
scroll to position [20, 0]
click at [933, 177] on icon "Close" at bounding box center [931, 181] width 7 height 9
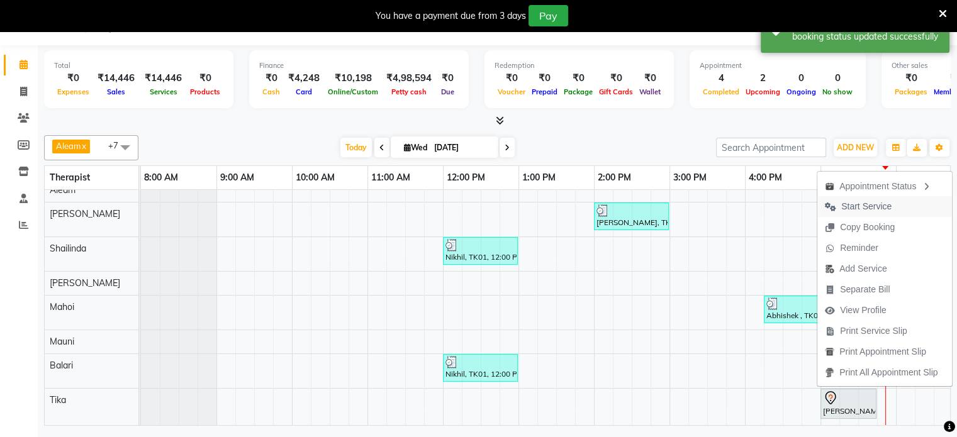
click at [860, 208] on span "Start Service" at bounding box center [866, 206] width 50 height 13
click at [860, 208] on div "[PERSON_NAME], TK02, 02:00 PM-03:00 PM, Balinese Massage Therapy 60 Min([DEMOGR…" at bounding box center [745, 302] width 1208 height 247
select select "87835"
select select "1050"
select select "tentative"
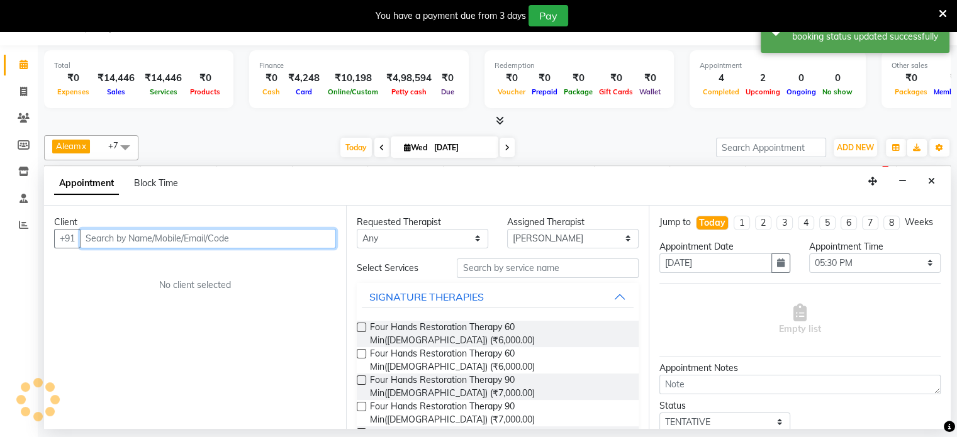
scroll to position [6, 0]
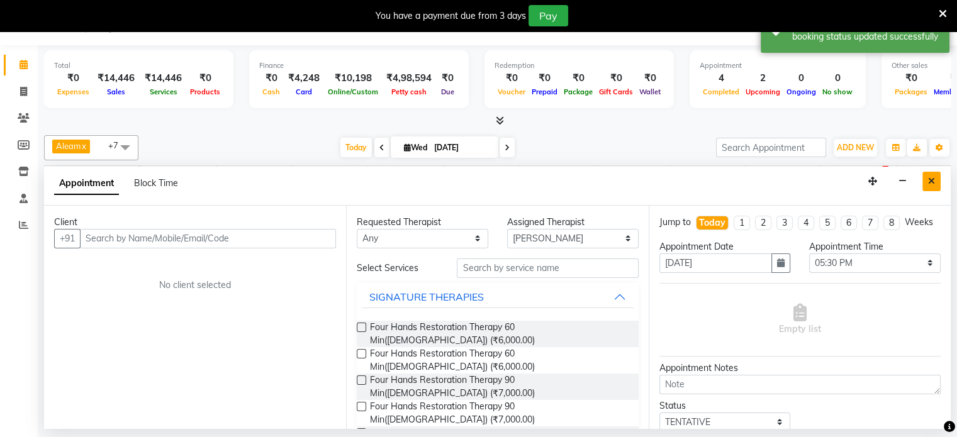
click at [931, 181] on icon "Close" at bounding box center [931, 181] width 7 height 9
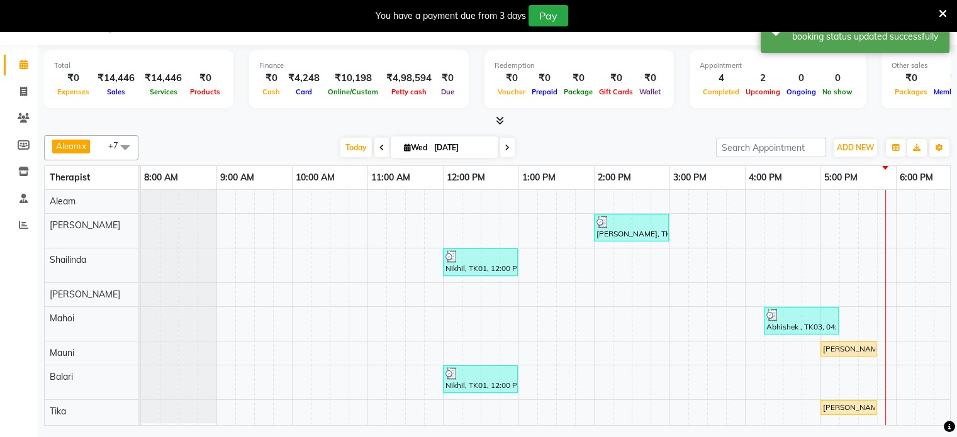
click at [931, 181] on link "6:00 PM" at bounding box center [917, 178] width 40 height 18
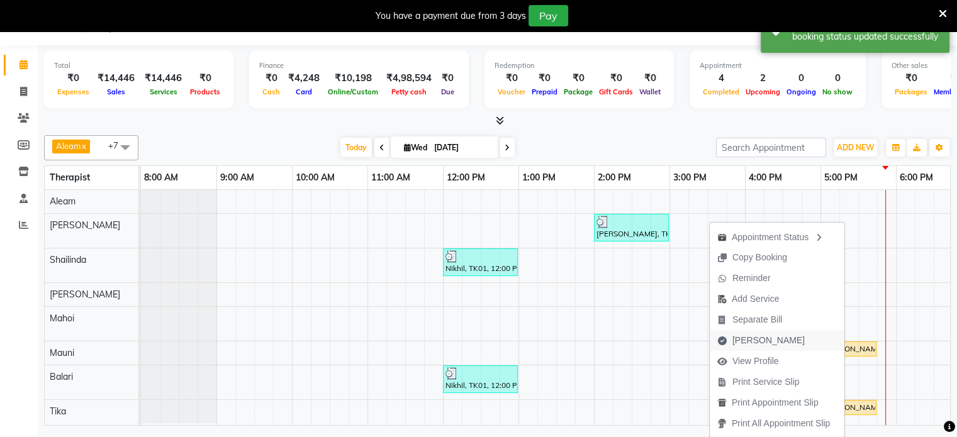
click at [742, 338] on span "[PERSON_NAME]" at bounding box center [768, 340] width 72 height 13
click at [742, 338] on div "[PERSON_NAME], TK02, 02:00 PM-03:00 PM, Balinese Massage Therapy 60 Min([DEMOGR…" at bounding box center [745, 307] width 1208 height 235
select select "service"
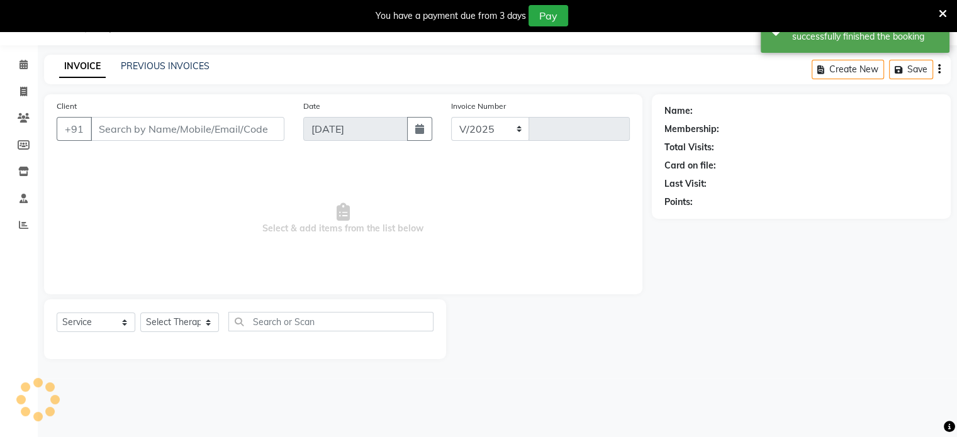
select select "8694"
type input "0214"
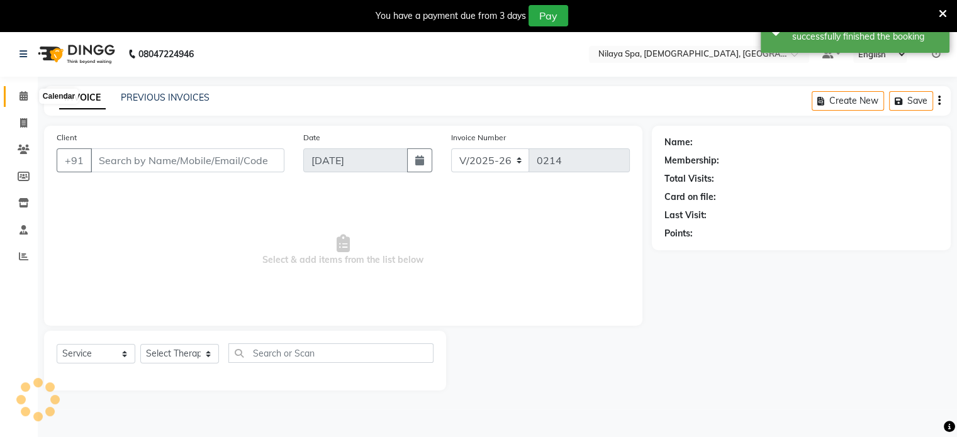
type input "98******23"
select select "87839"
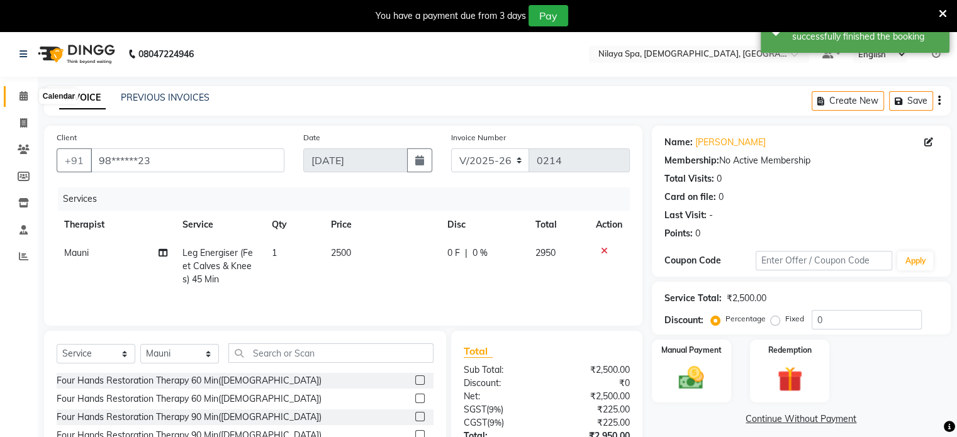
click at [23, 96] on icon at bounding box center [24, 95] width 8 height 9
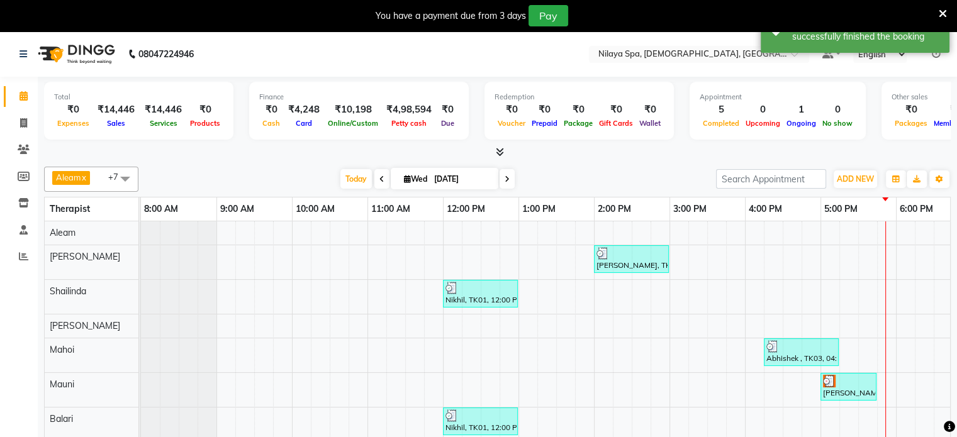
scroll to position [17, 0]
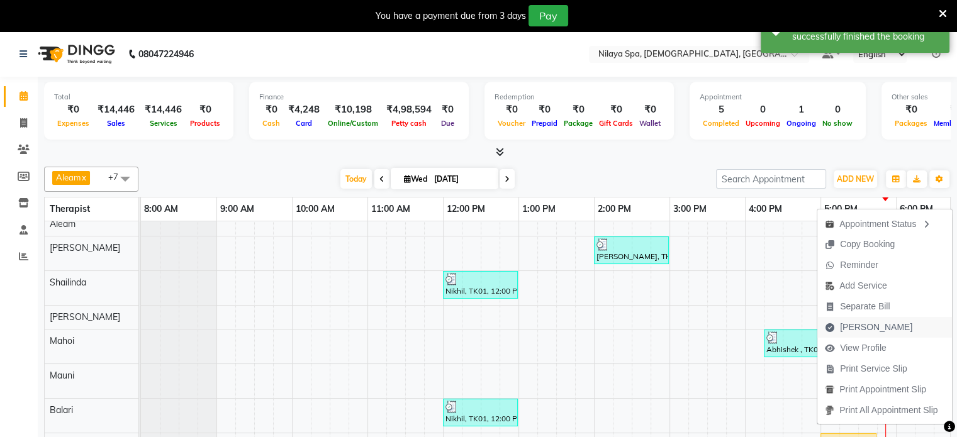
click at [859, 328] on span "[PERSON_NAME]" at bounding box center [876, 327] width 72 height 13
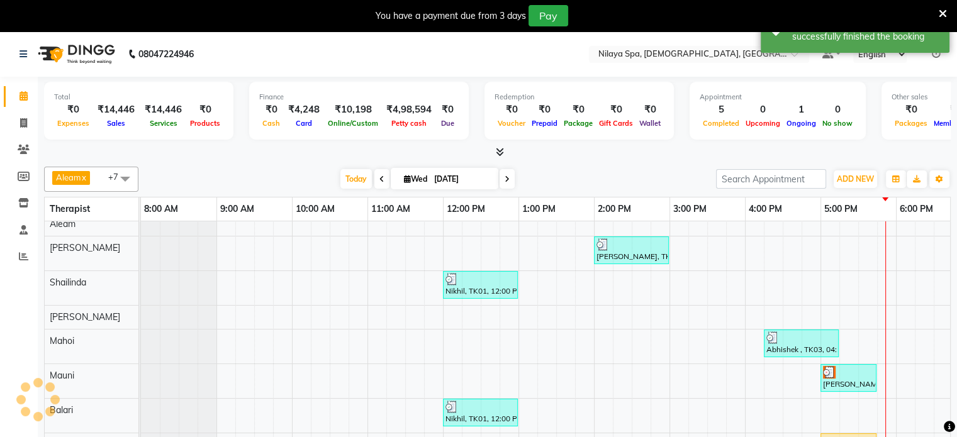
select select "service"
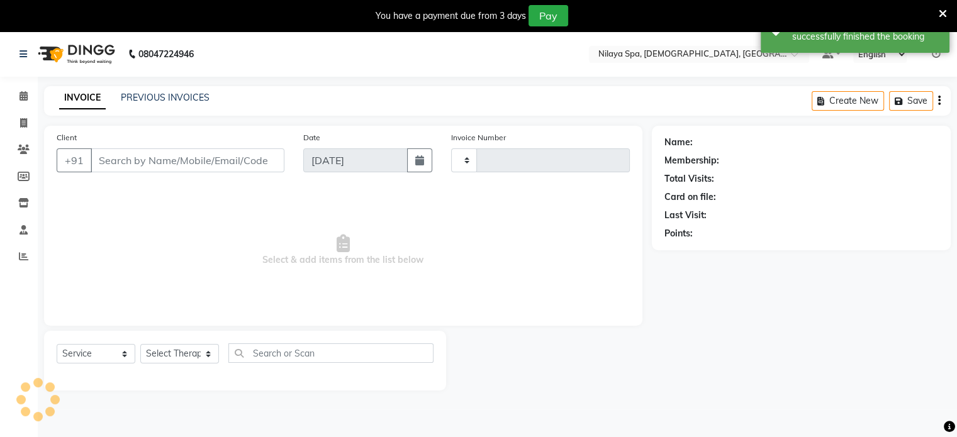
type input "0214"
select select "8694"
type input "98******23"
select select "87841"
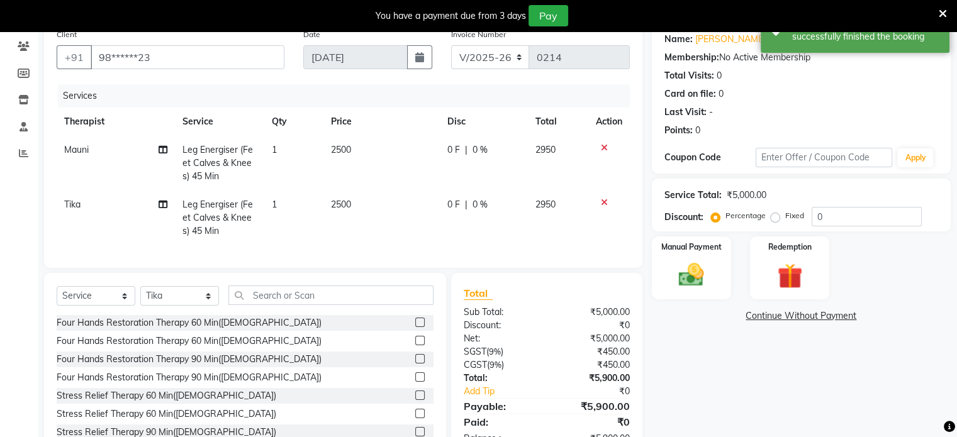
scroll to position [126, 0]
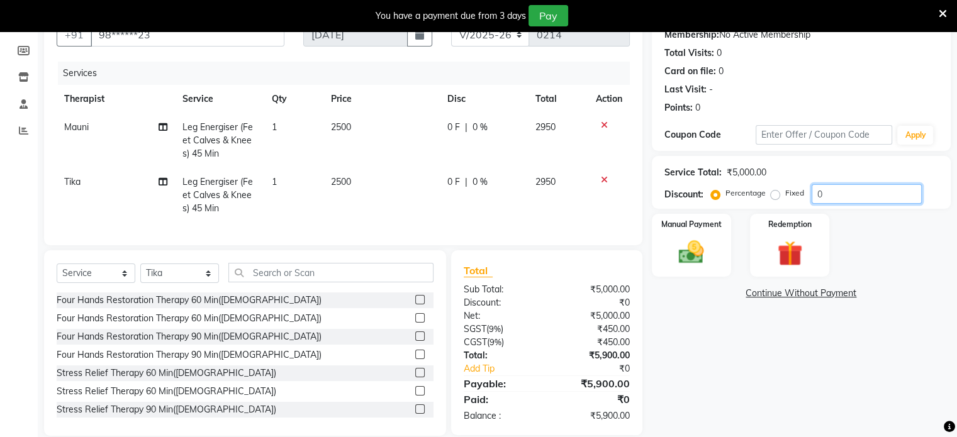
click at [831, 190] on input "0" at bounding box center [867, 194] width 110 height 20
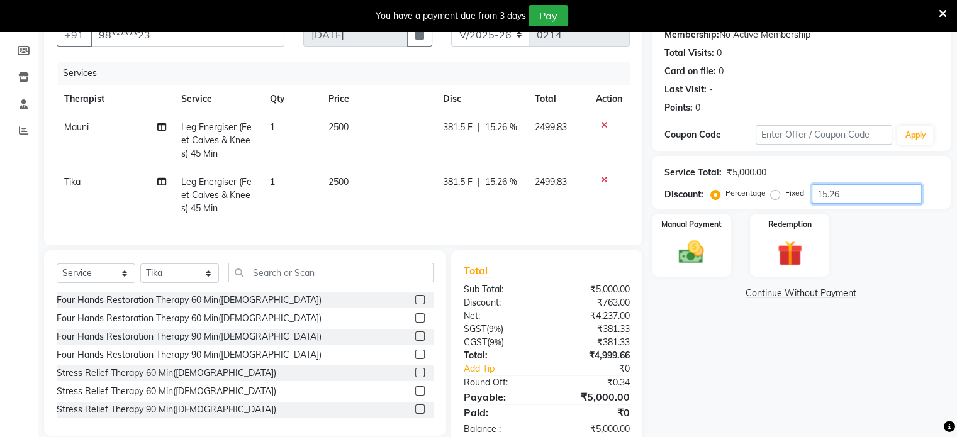
type input "15.26"
click at [556, 210] on td "2499.83" at bounding box center [557, 195] width 61 height 55
click at [556, 210] on div "Services Therapist Service Qty Price Disc Total Action Mauni Leg Energiser (Fee…" at bounding box center [343, 147] width 573 height 171
select select "87841"
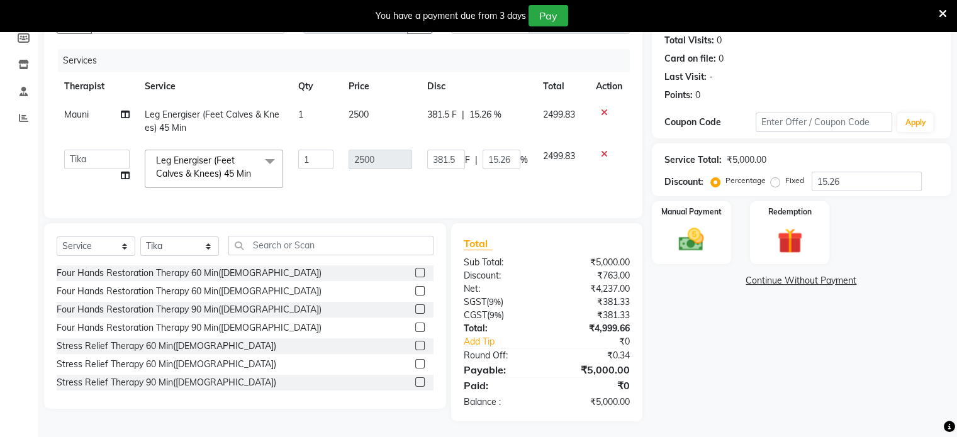
scroll to position [151, 0]
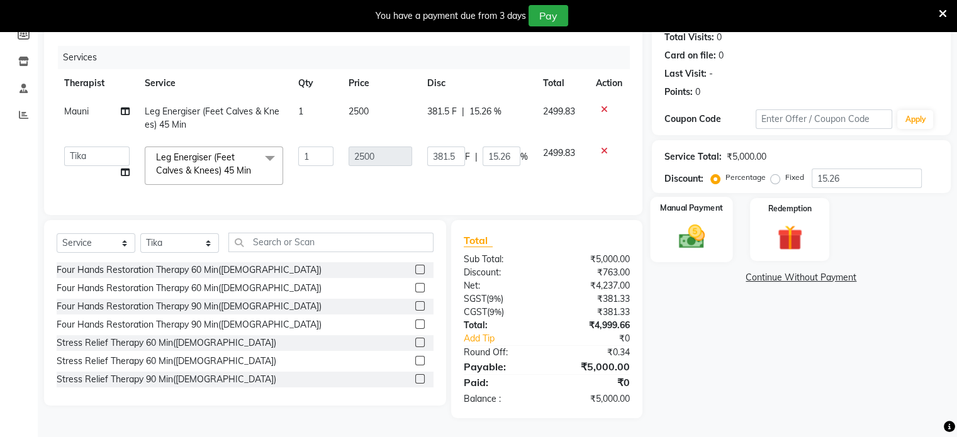
click at [712, 223] on img at bounding box center [691, 237] width 42 height 30
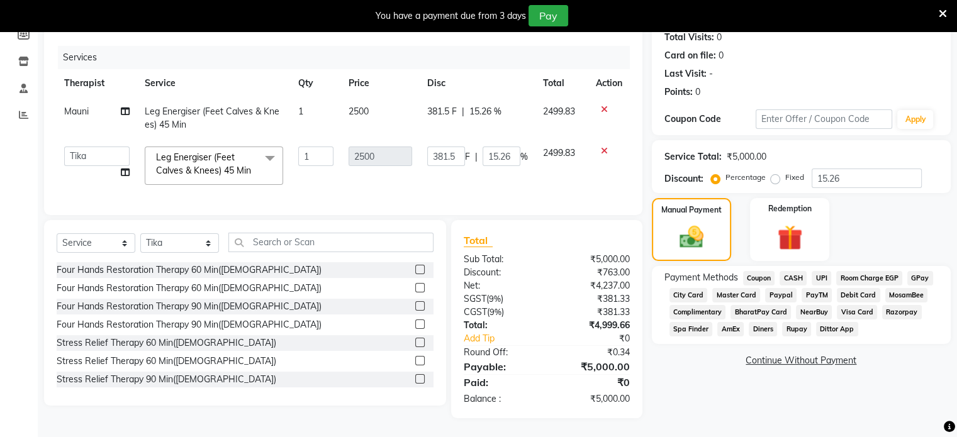
click at [815, 271] on span "UPI" at bounding box center [822, 278] width 20 height 14
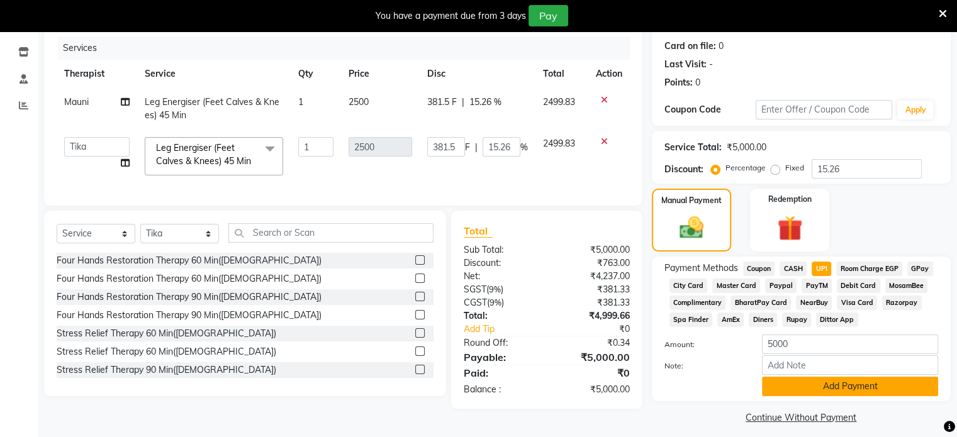
click at [795, 387] on button "Add Payment" at bounding box center [850, 387] width 176 height 20
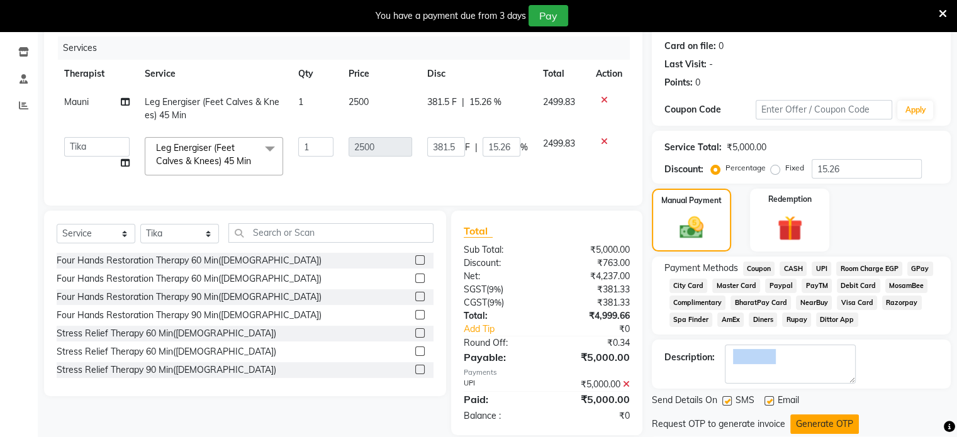
click at [834, 422] on button "Generate OTP" at bounding box center [824, 425] width 69 height 20
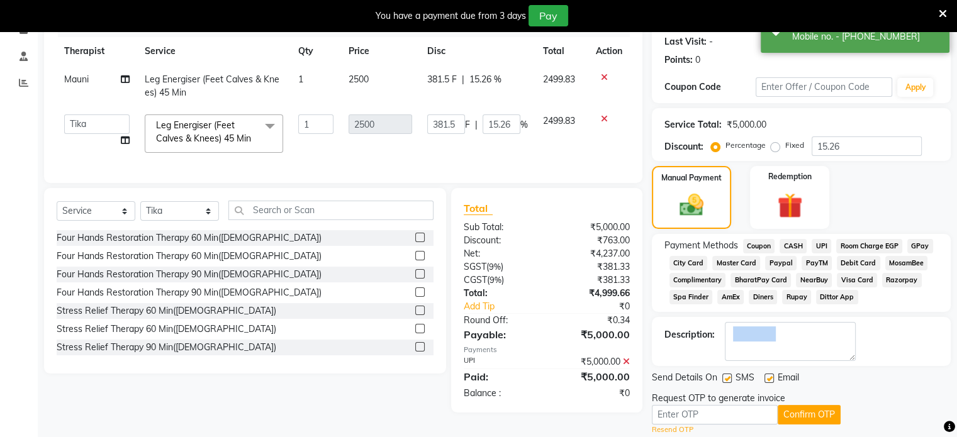
scroll to position [213, 0]
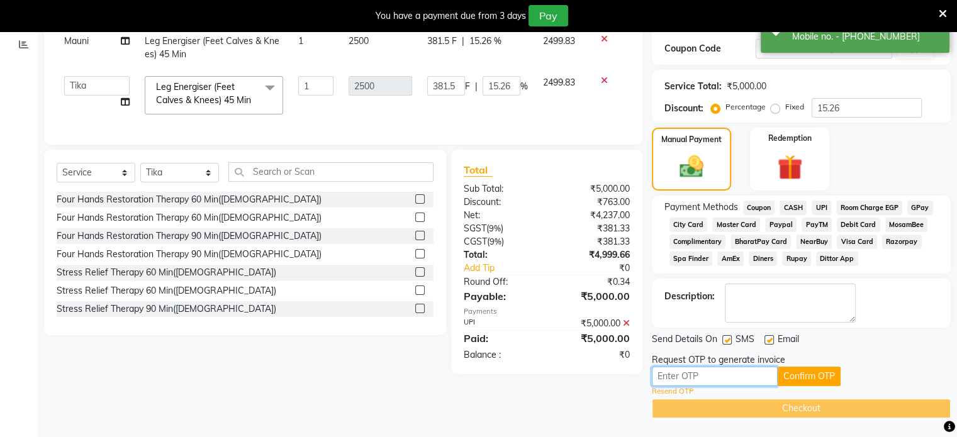
click at [746, 379] on input "text" at bounding box center [715, 377] width 126 height 20
type input "9809"
click at [788, 376] on button "Confirm OTP" at bounding box center [809, 377] width 63 height 20
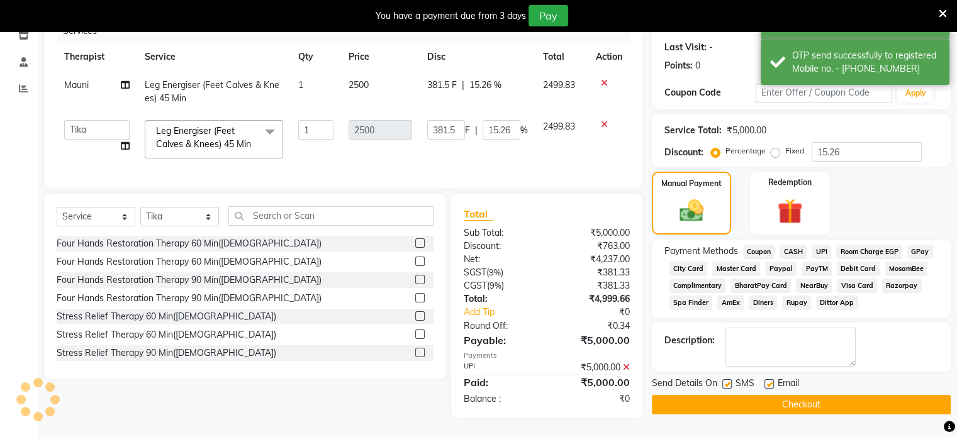
scroll to position [177, 0]
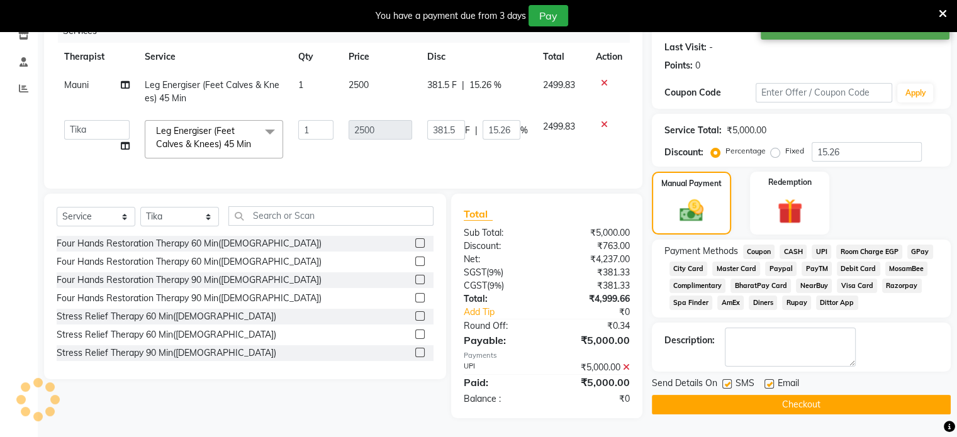
click at [801, 397] on button "Checkout" at bounding box center [801, 405] width 299 height 20
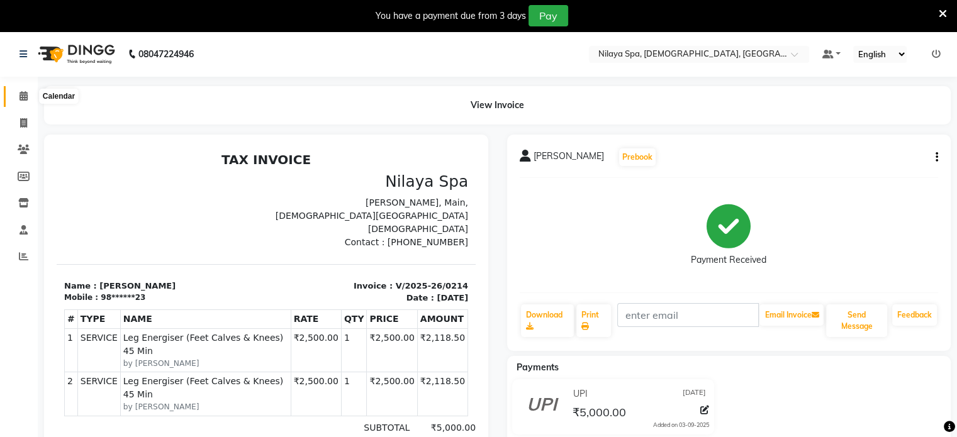
click at [22, 95] on icon at bounding box center [24, 95] width 8 height 9
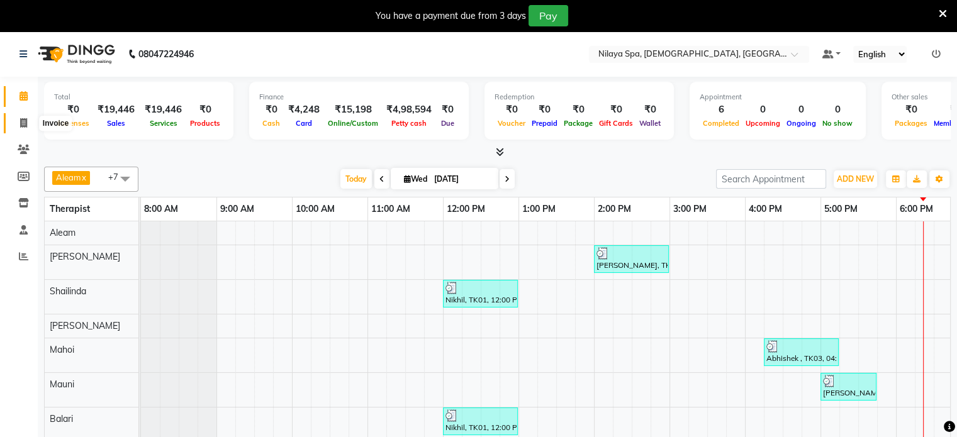
click at [29, 121] on span at bounding box center [24, 123] width 22 height 14
select select "service"
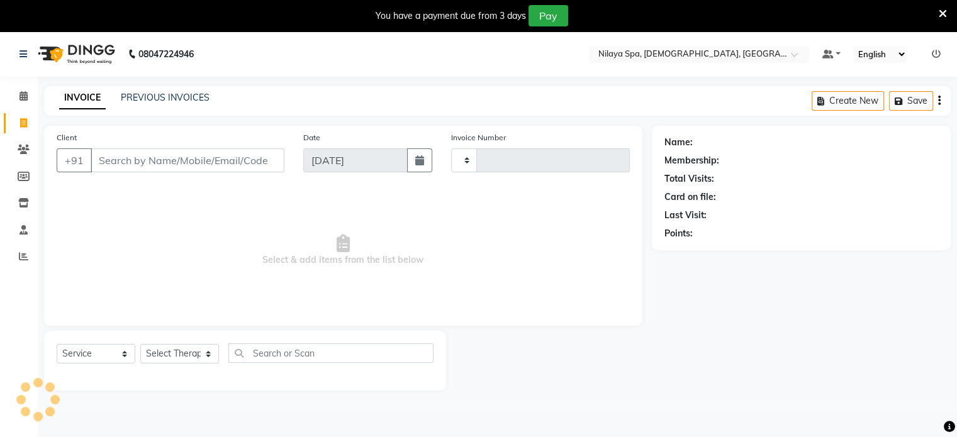
type input "0215"
select select "8694"
click at [185, 101] on link "PREVIOUS INVOICES" at bounding box center [165, 97] width 89 height 11
